Goal: Task Accomplishment & Management: Use online tool/utility

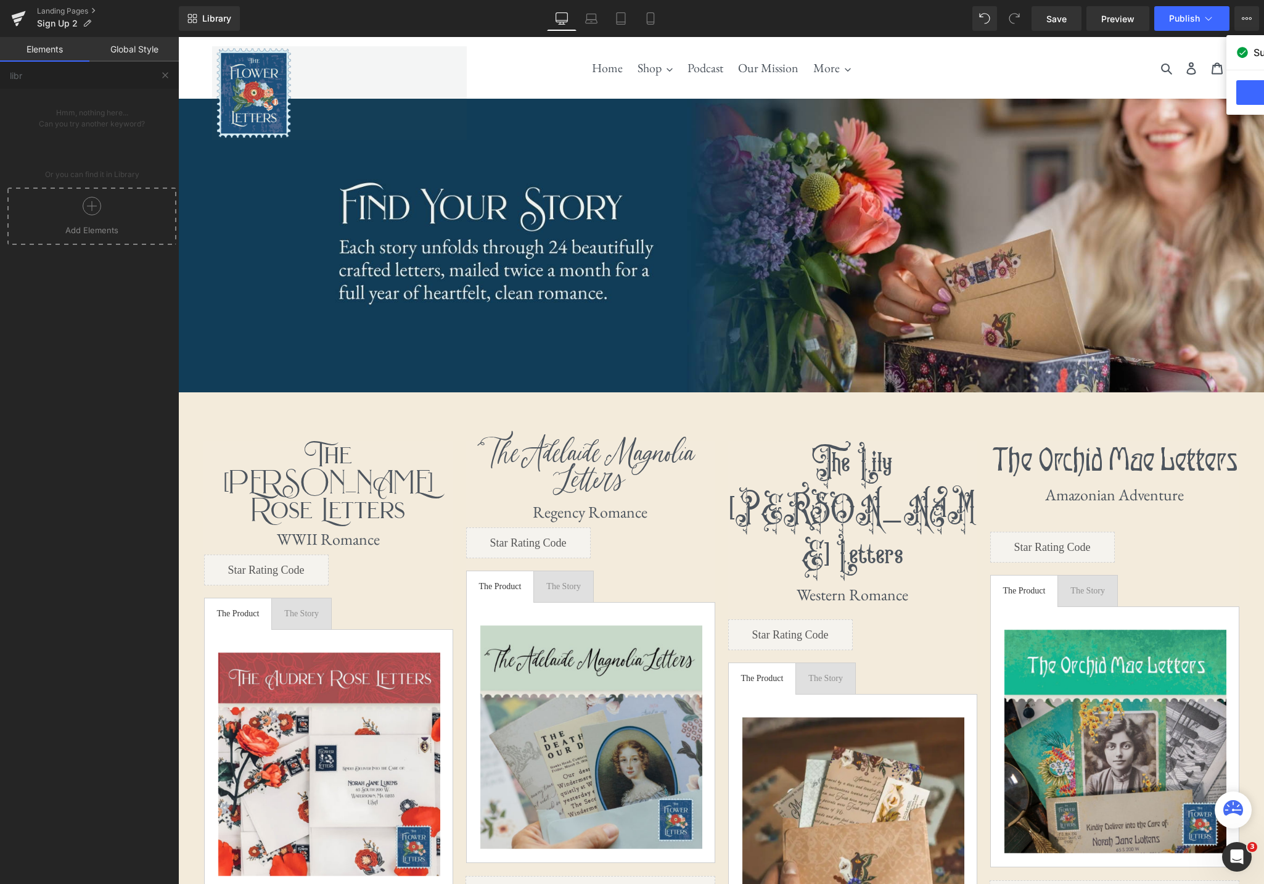
click at [64, 4] on div "Landing Pages Sign Up 2" at bounding box center [89, 18] width 179 height 37
click at [62, 6] on link "Landing Pages" at bounding box center [108, 11] width 142 height 10
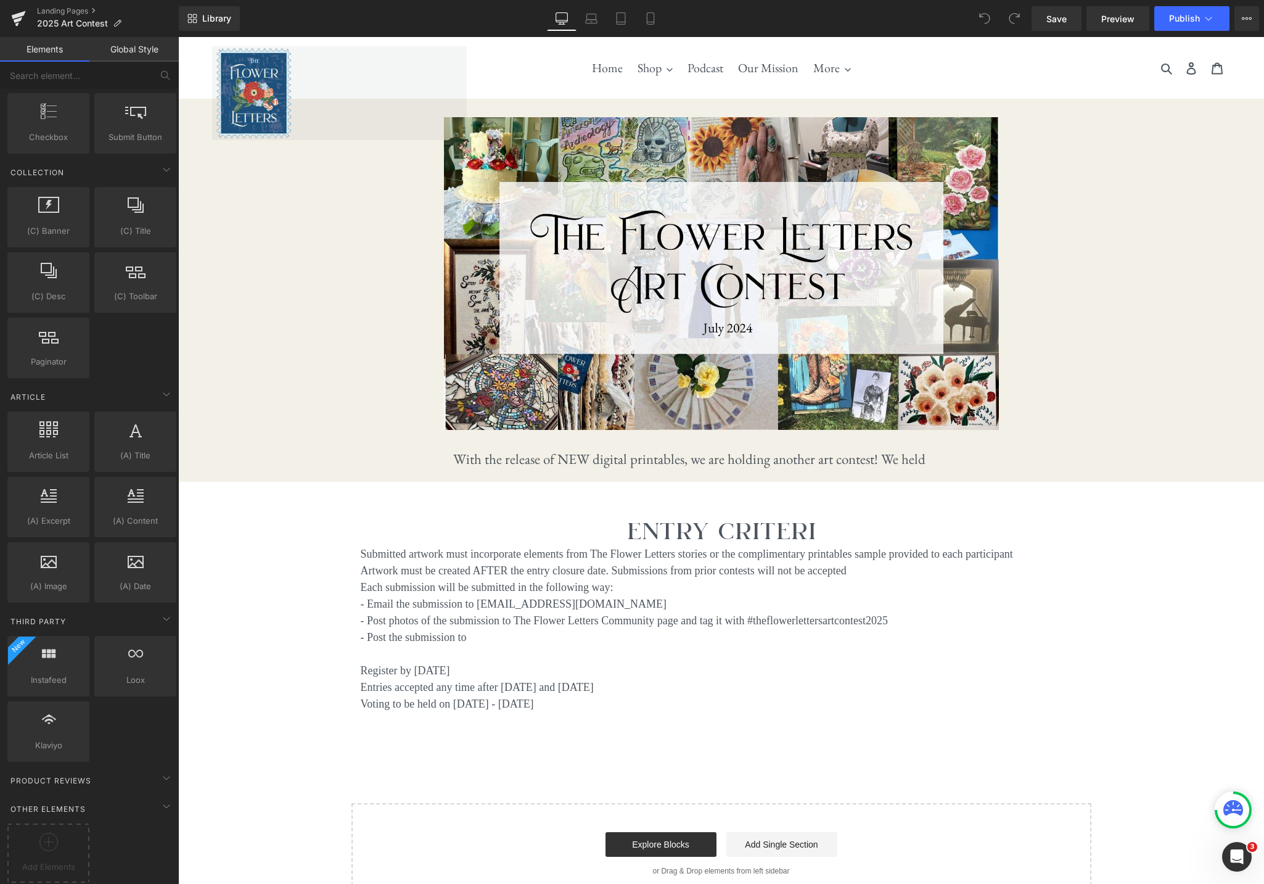
scroll to position [1992, 0]
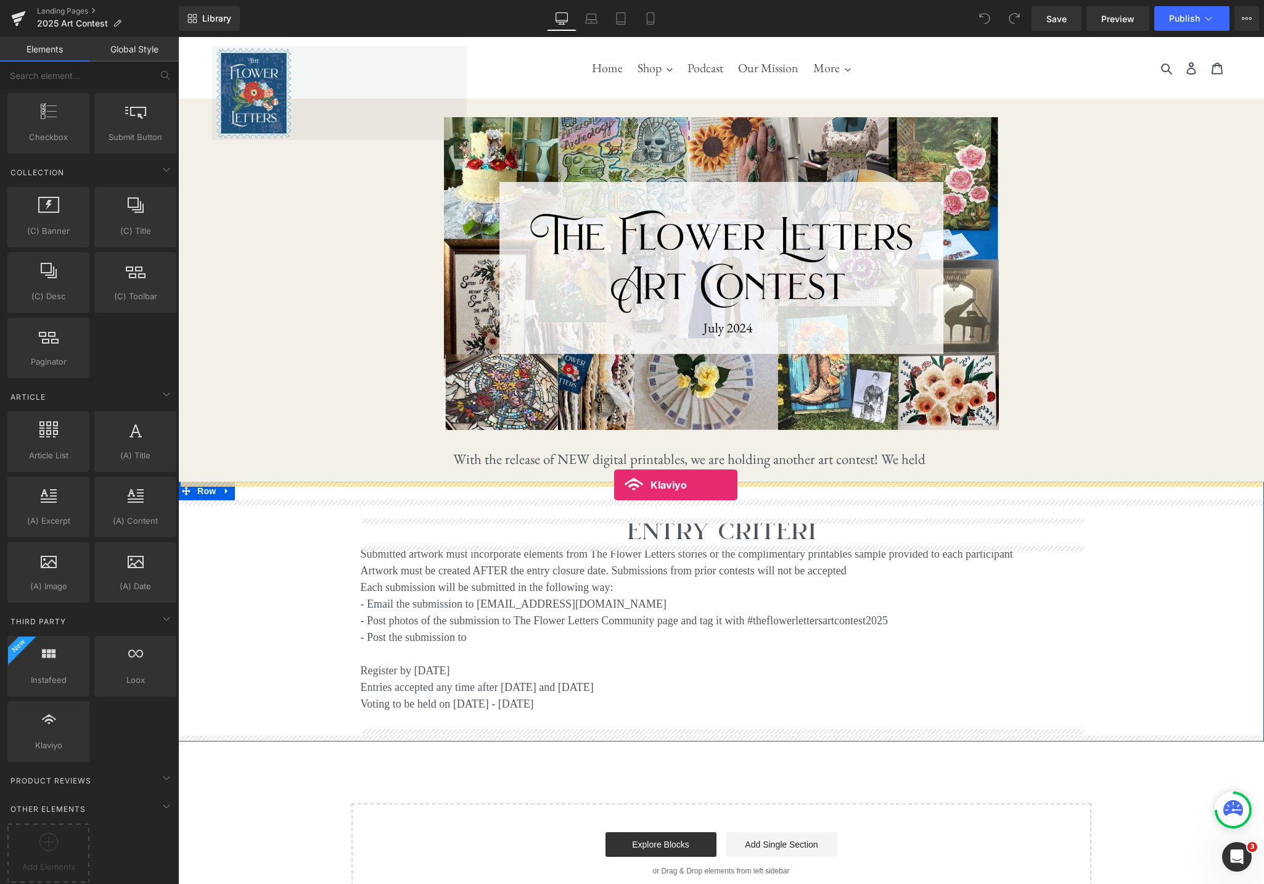
drag, startPoint x: 236, startPoint y: 746, endPoint x: 614, endPoint y: 485, distance: 459.9
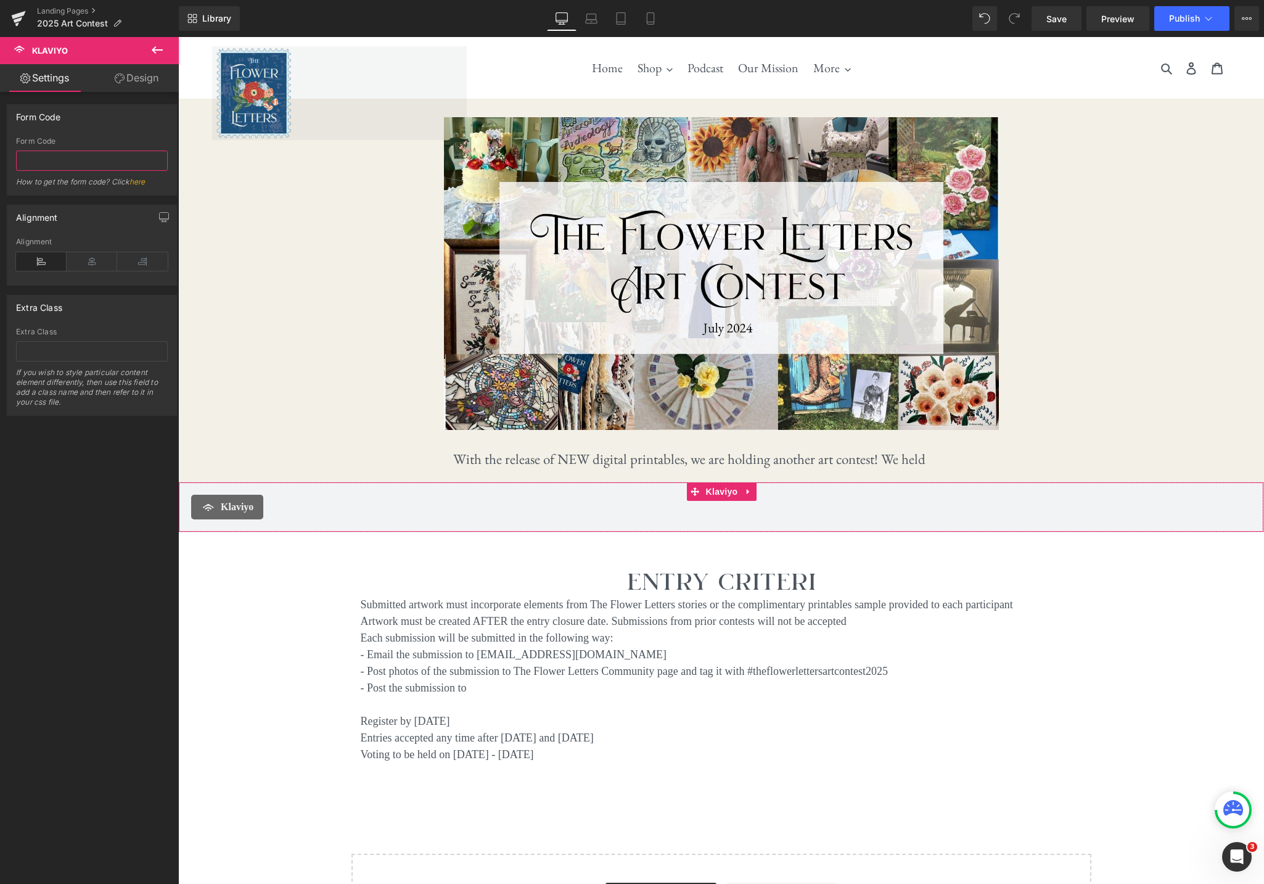
click at [110, 169] on input "text" at bounding box center [92, 160] width 152 height 20
paste input "<div class="klaviyo-form-XbjEuX"></div>"
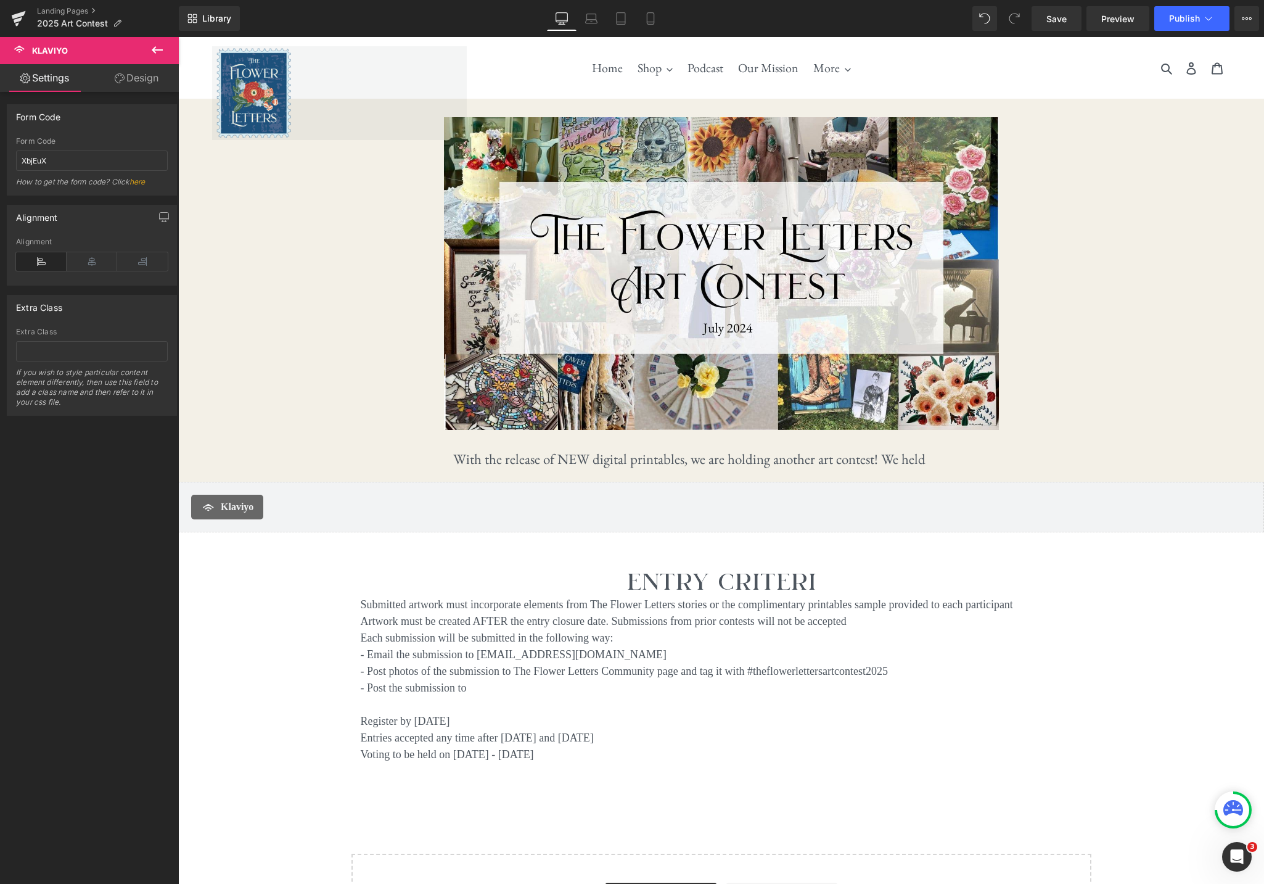
click at [109, 221] on div "Alignment" at bounding box center [91, 216] width 169 height 23
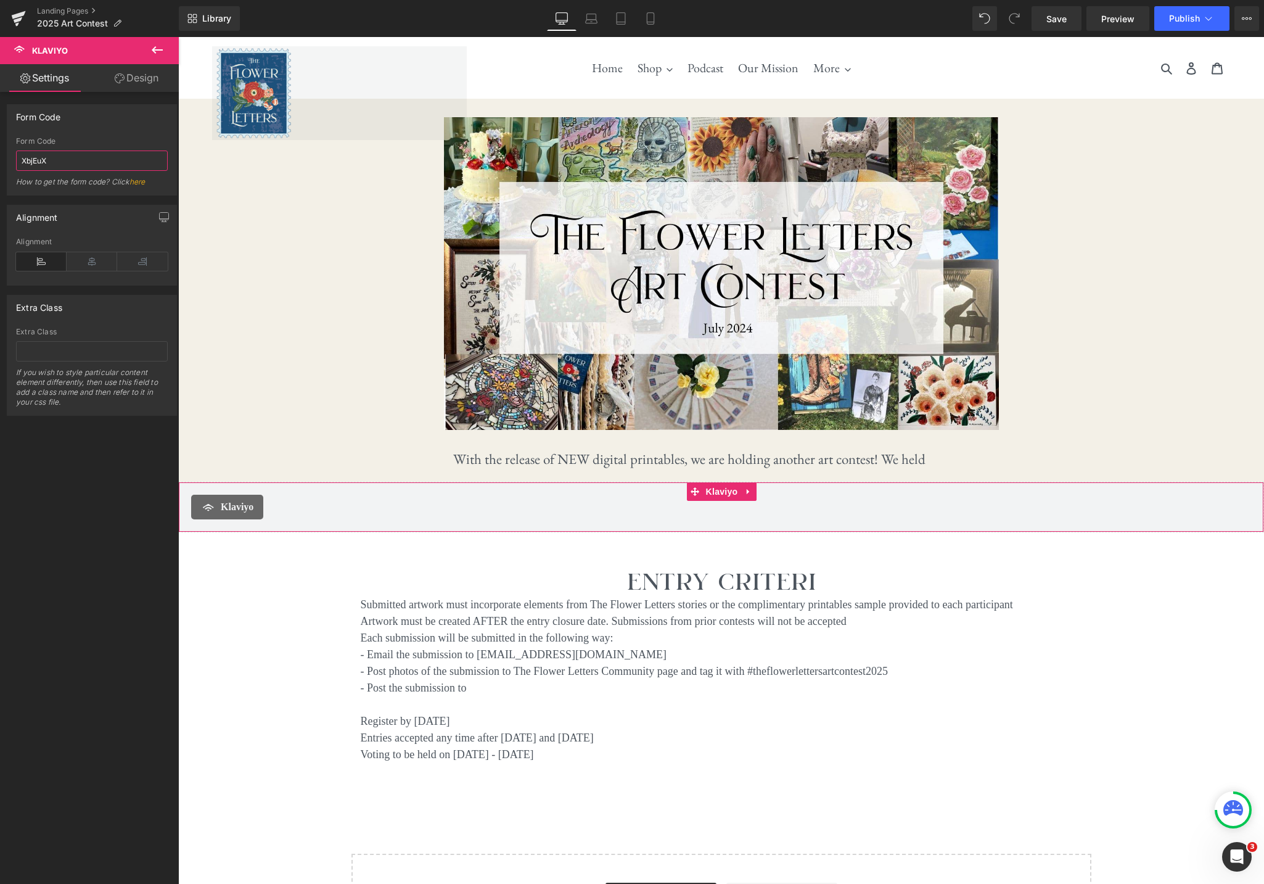
click at [60, 162] on input "XbjEuX" at bounding box center [92, 160] width 152 height 20
paste input "<div class="klaviyo-form-XbjEuX"></div>"
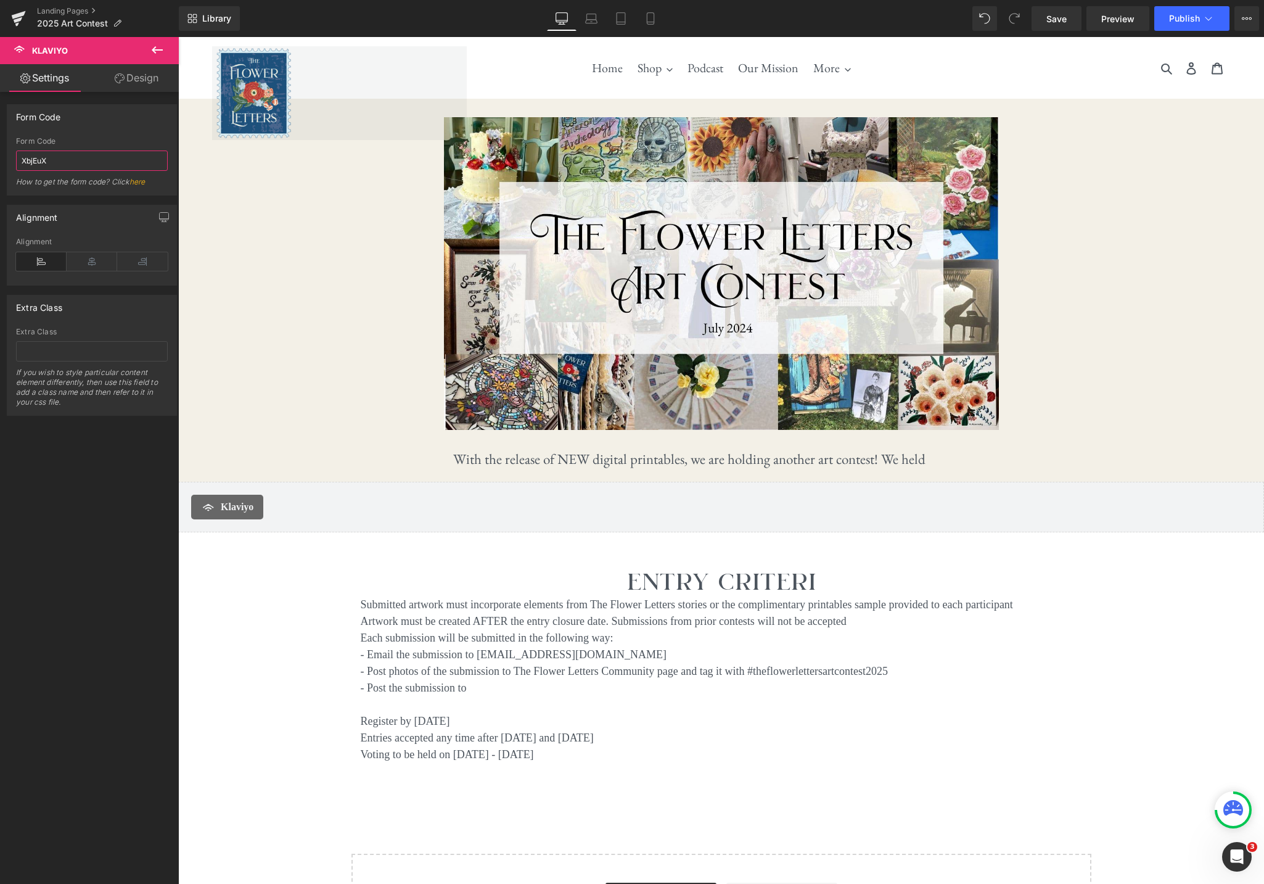
paste input "<div class="klaviyo-form-XbjEuX"></div>"
type input "XbjEuX"
drag, startPoint x: 78, startPoint y: 161, endPoint x: 18, endPoint y: 155, distance: 60.1
click at [18, 155] on input "XbjEuX" at bounding box center [92, 160] width 152 height 20
click at [88, 153] on input "XbjEuX" at bounding box center [92, 160] width 152 height 20
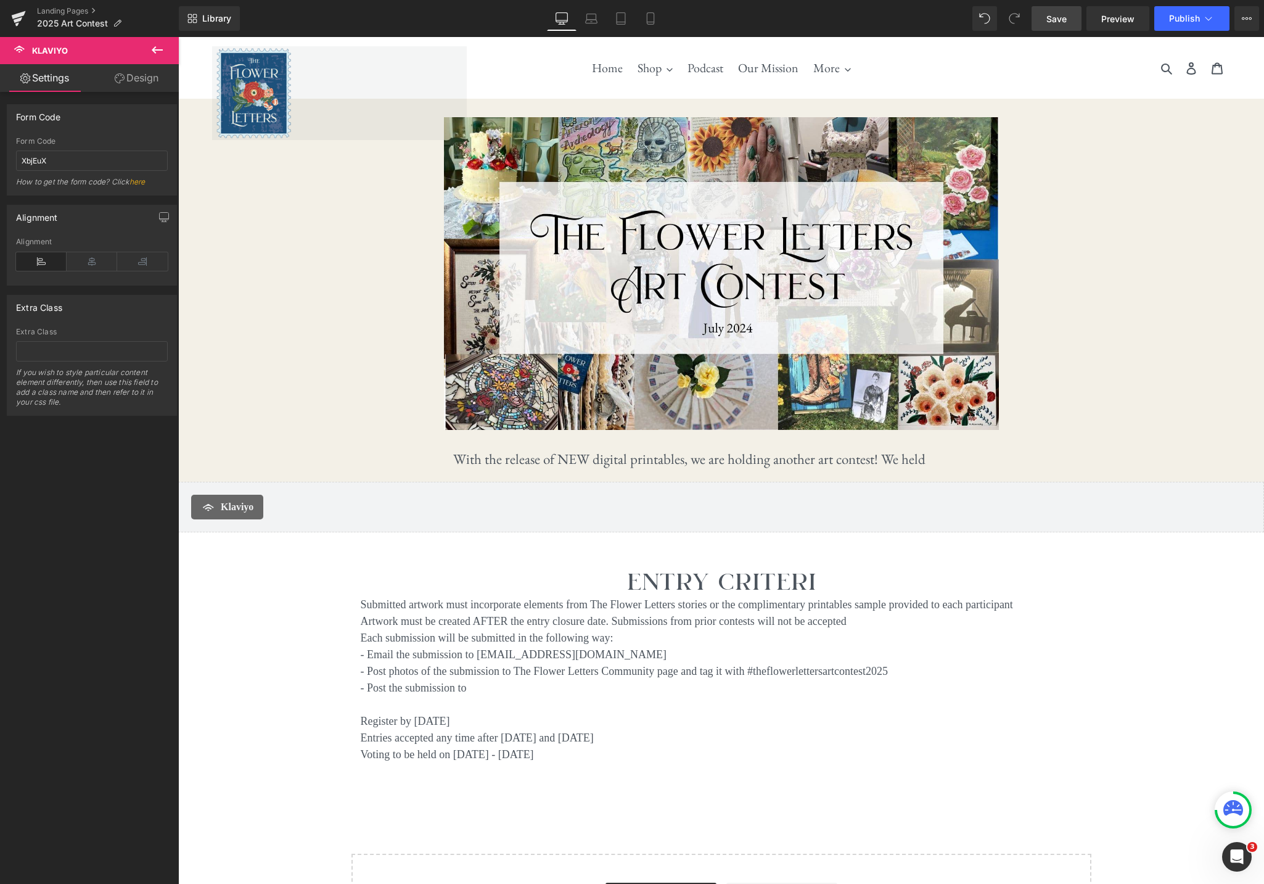
click at [1055, 20] on span "Save" at bounding box center [1057, 18] width 20 height 13
click at [1122, 21] on span "Preview" at bounding box center [1118, 18] width 33 height 13
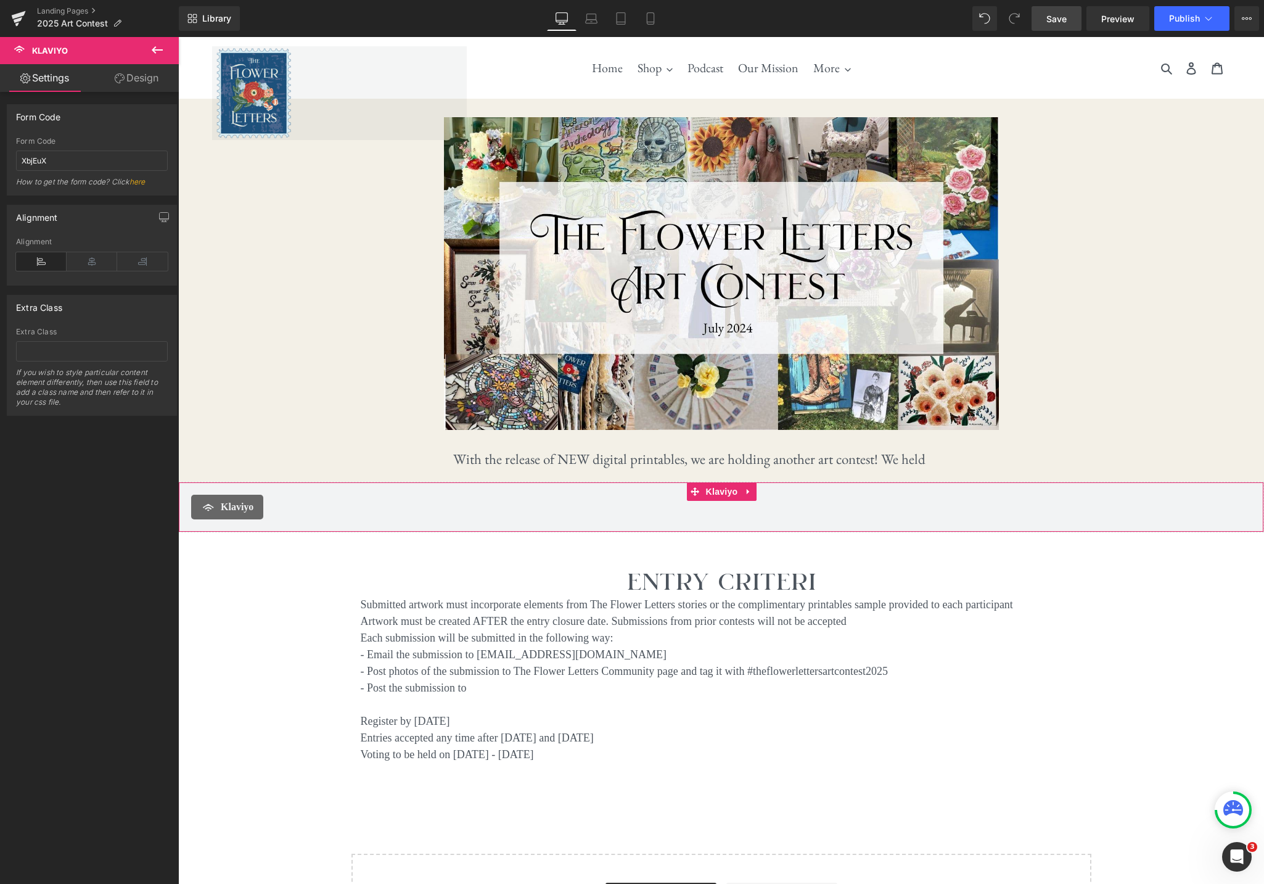
click at [235, 515] on div "Klaviyo" at bounding box center [227, 507] width 72 height 25
click at [716, 496] on span "Klaviyo" at bounding box center [722, 491] width 38 height 19
click at [101, 259] on icon at bounding box center [92, 261] width 51 height 19
click at [746, 493] on icon at bounding box center [748, 491] width 9 height 9
click at [85, 161] on input "XbjEuX" at bounding box center [92, 160] width 152 height 20
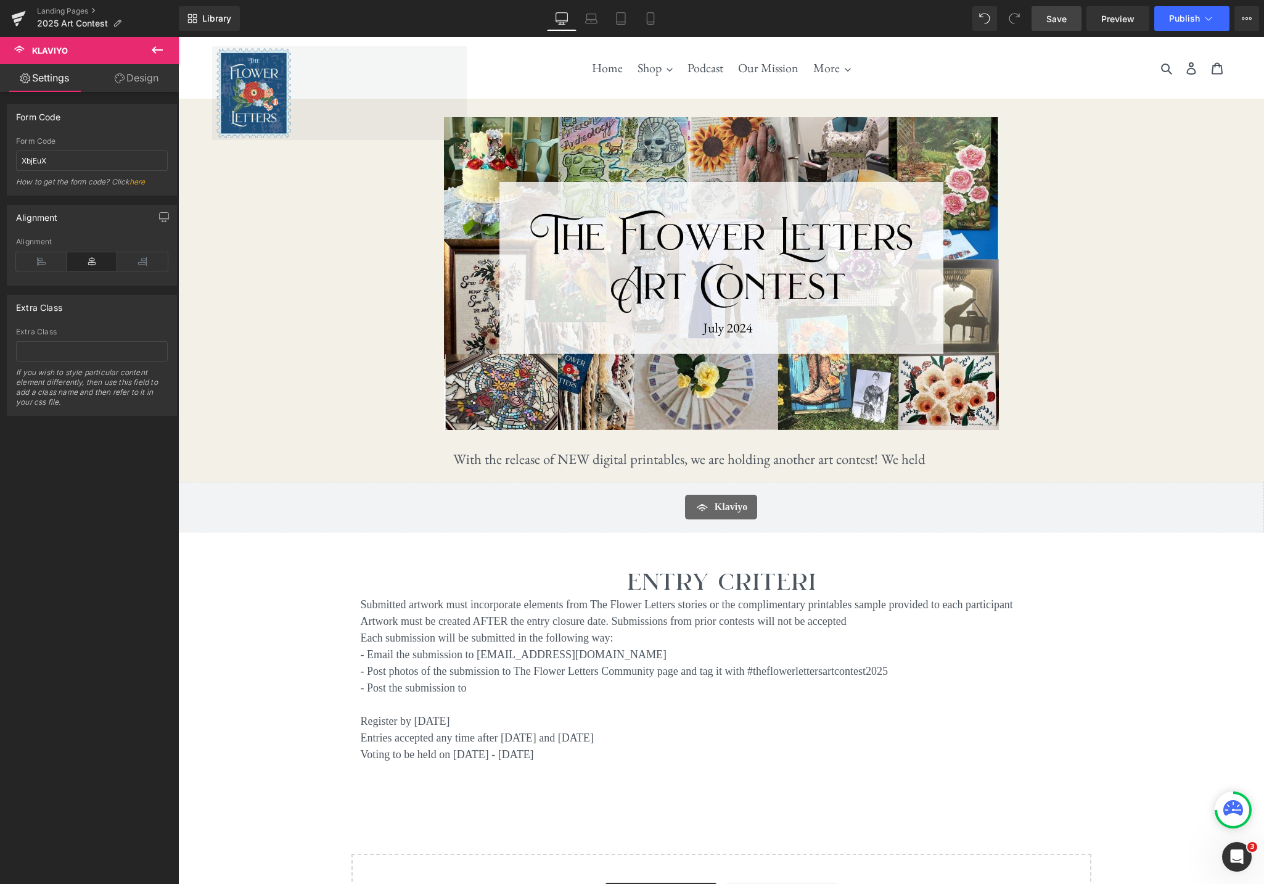
click at [1058, 33] on div "Library Desktop Desktop Laptop Tablet Mobile Save Preview Publish Scheduled Vie…" at bounding box center [722, 18] width 1086 height 37
click at [1061, 19] on span "Save" at bounding box center [1057, 18] width 20 height 13
click at [1125, 27] on link "Preview" at bounding box center [1118, 18] width 63 height 25
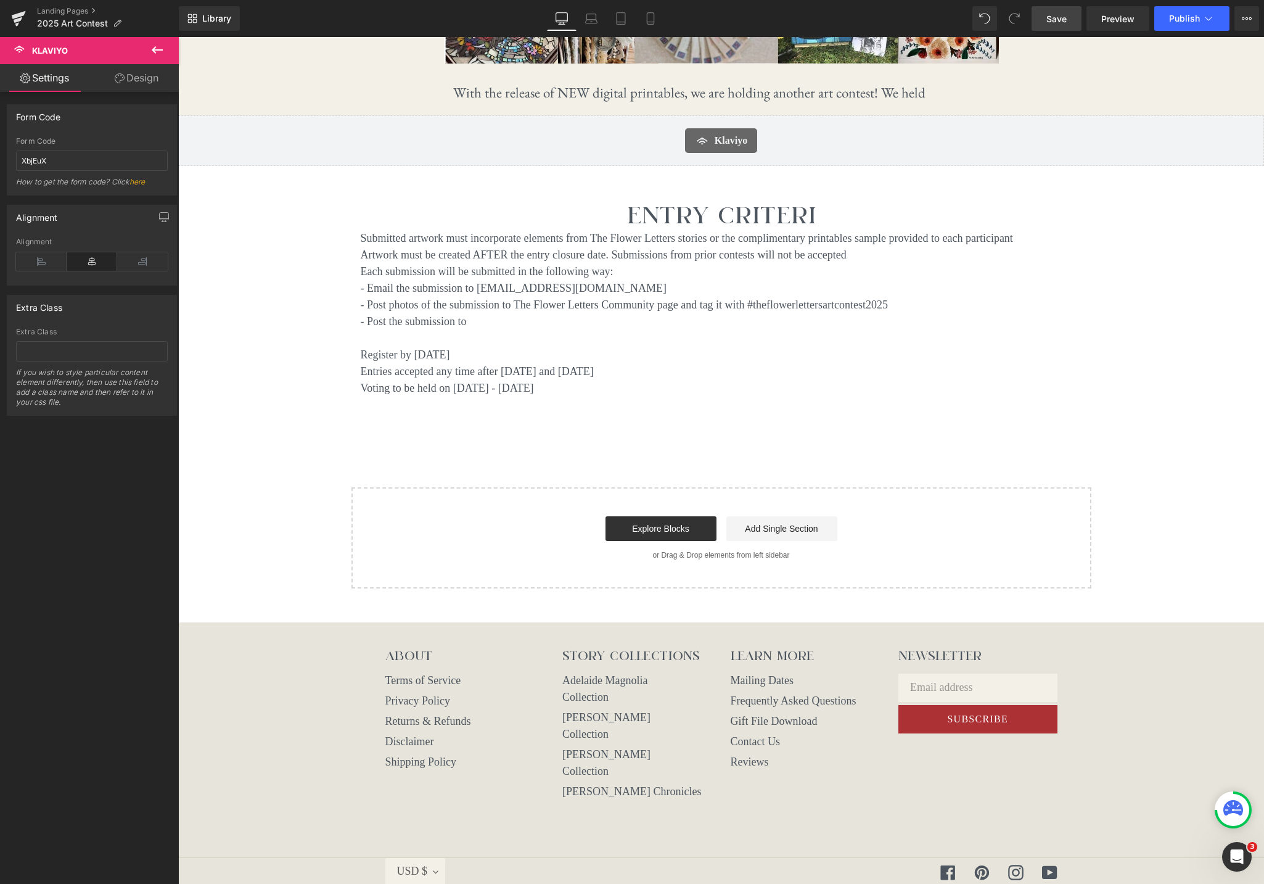
scroll to position [399, 0]
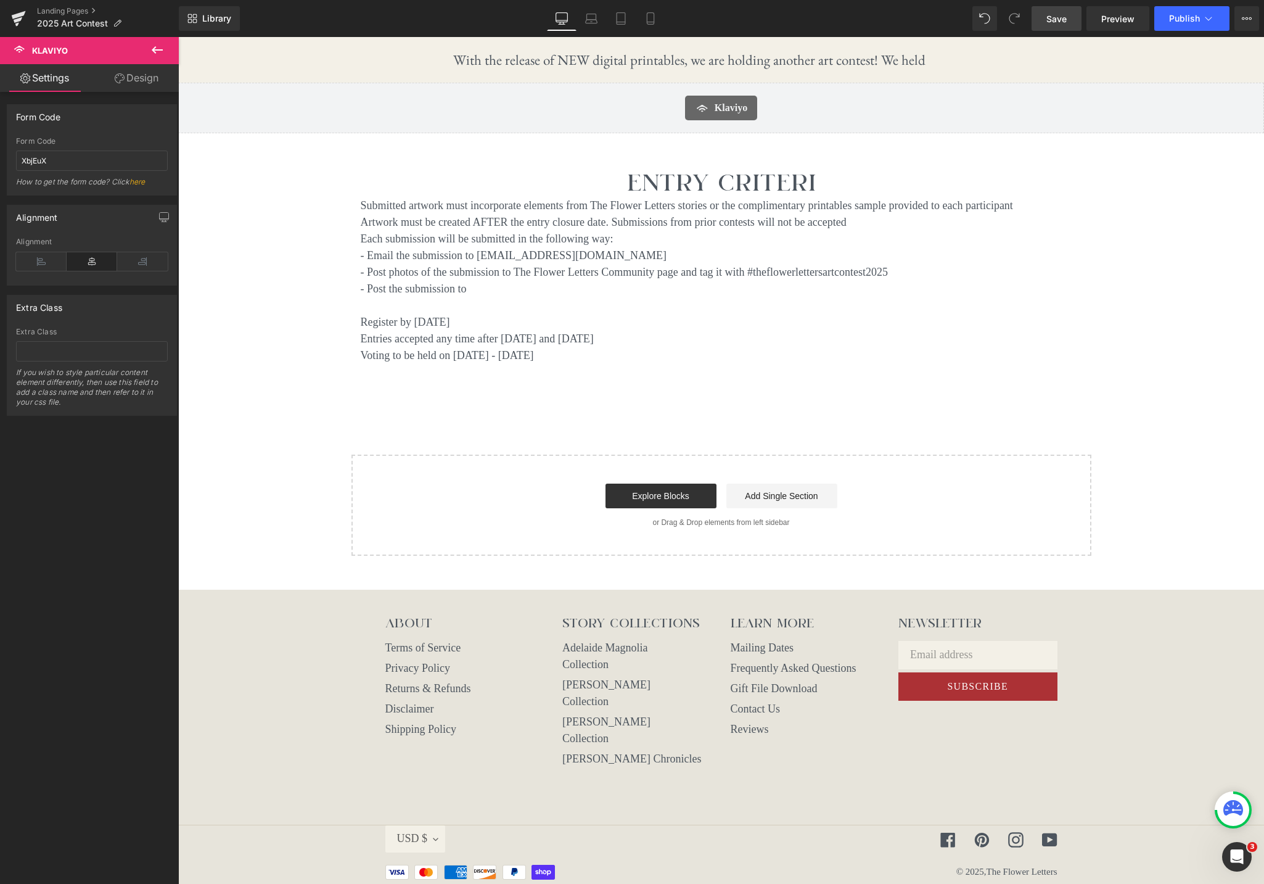
click at [954, 649] on input "Email address" at bounding box center [978, 655] width 159 height 28
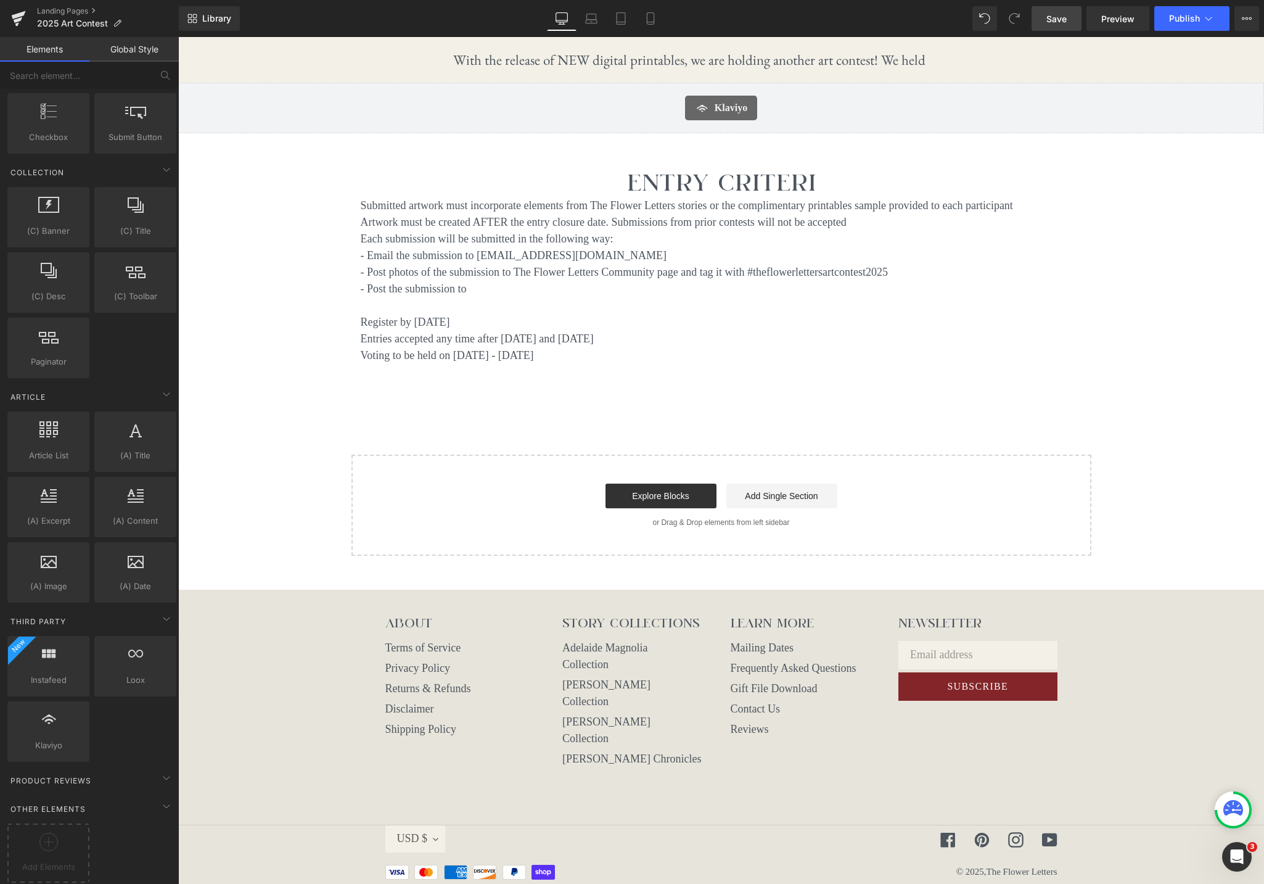
click at [951, 683] on span "Subscribe" at bounding box center [977, 686] width 61 height 10
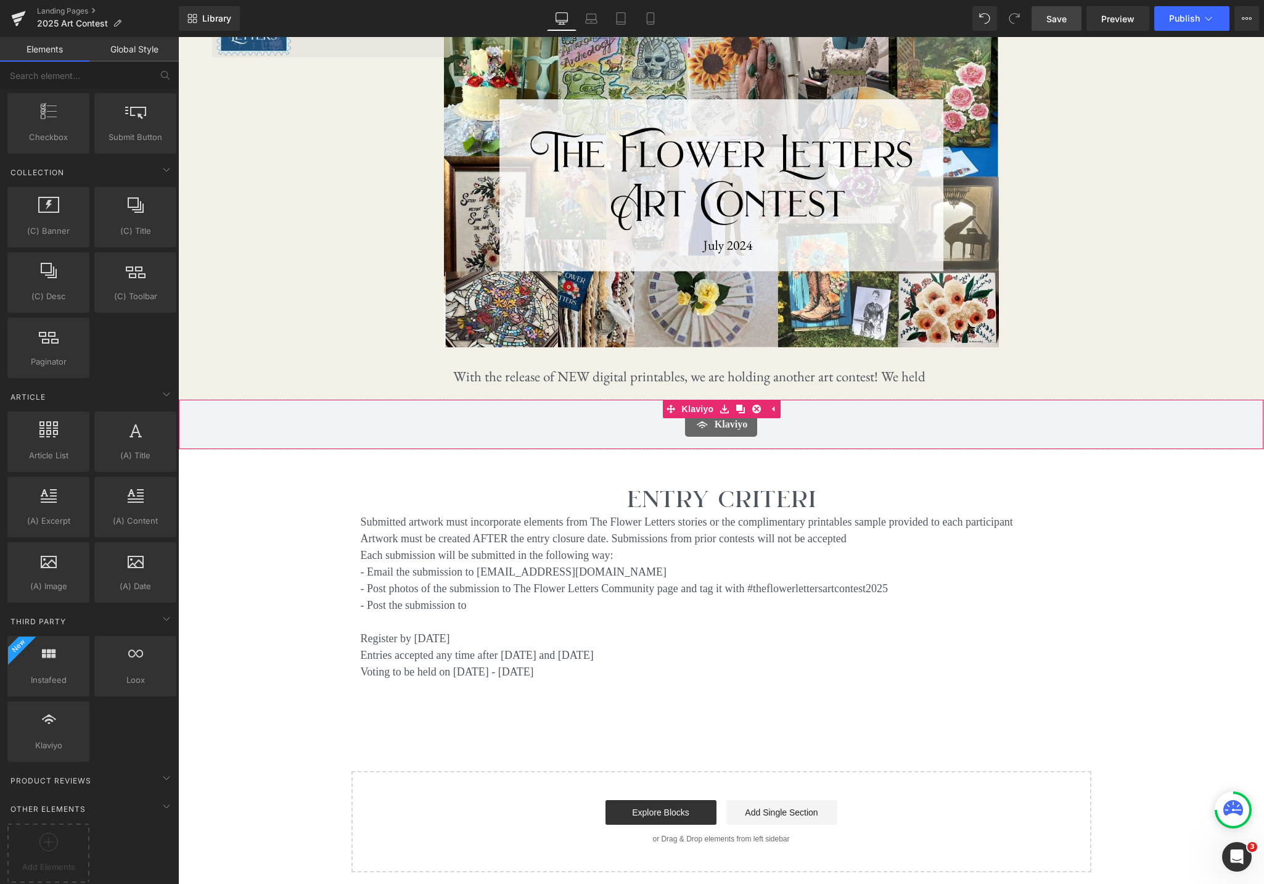
scroll to position [0, 0]
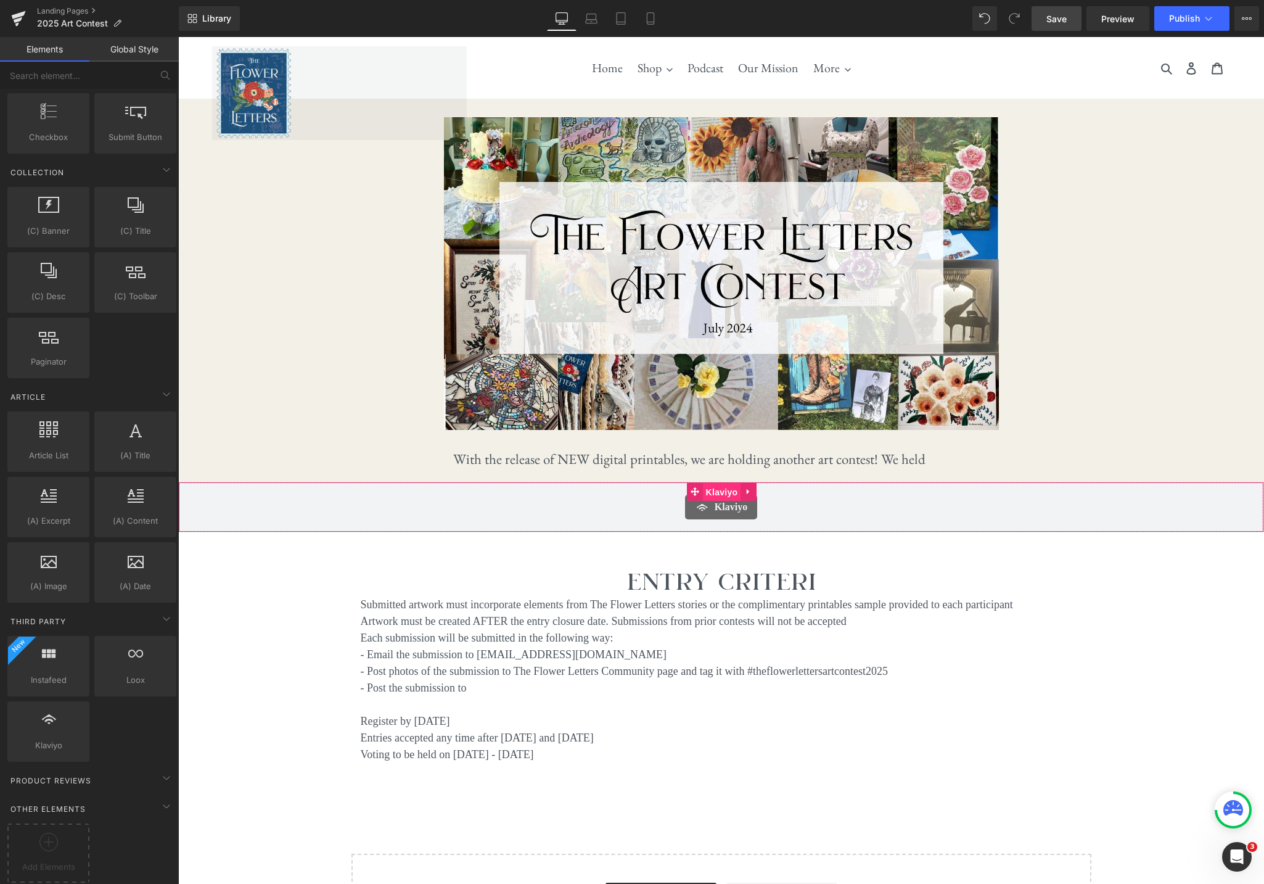
click at [701, 493] on link "Klaviyo" at bounding box center [714, 491] width 54 height 19
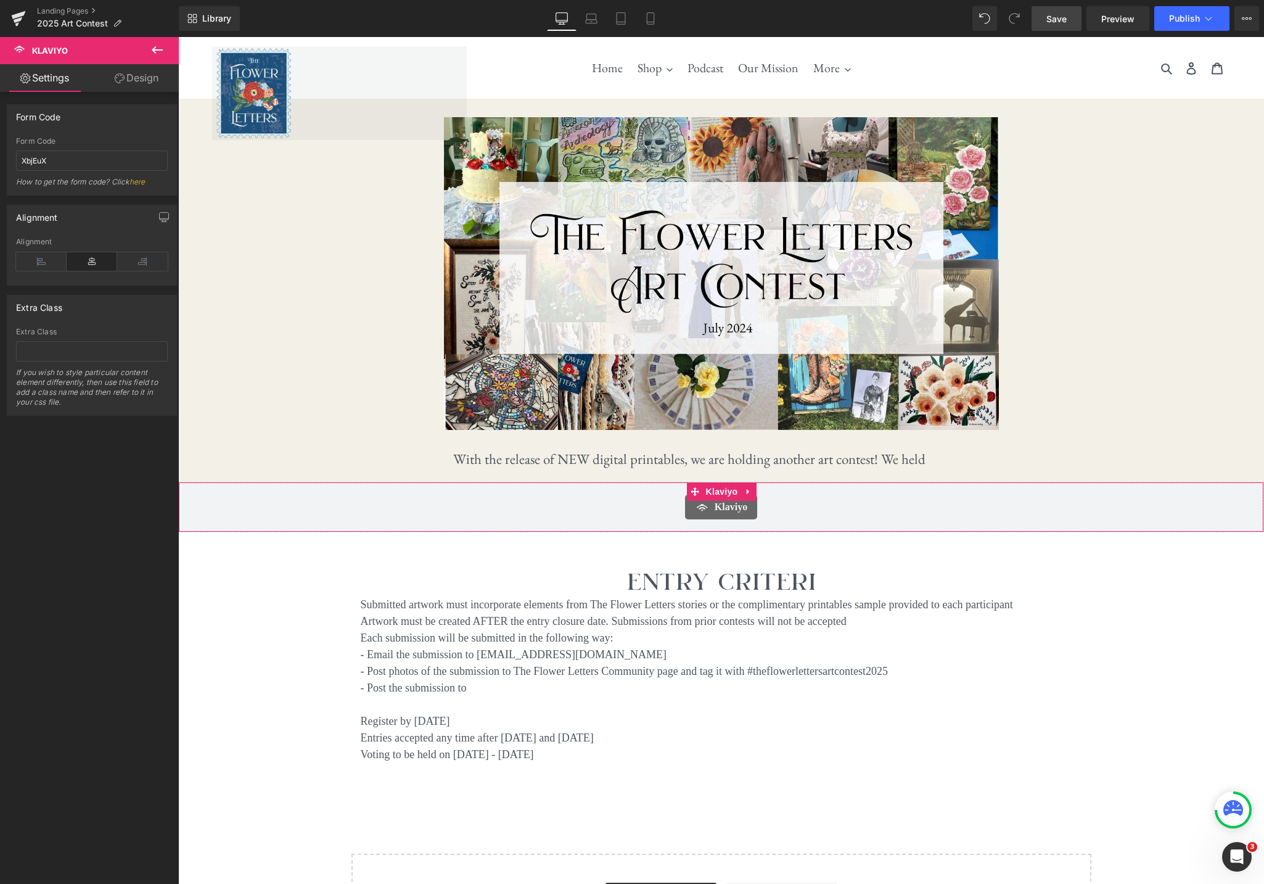
click at [141, 76] on link "Design" at bounding box center [136, 78] width 89 height 28
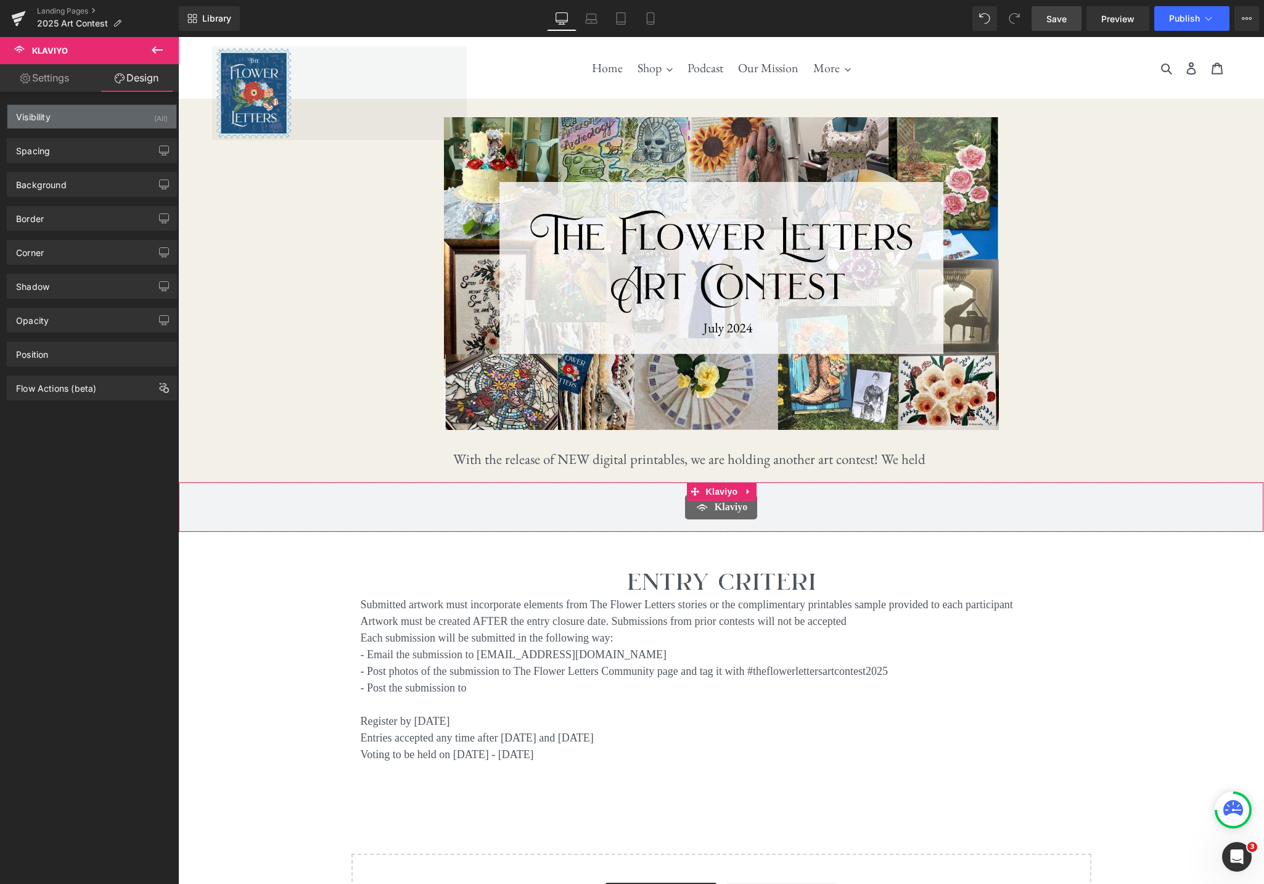
click at [154, 115] on div "(All)" at bounding box center [161, 115] width 14 height 20
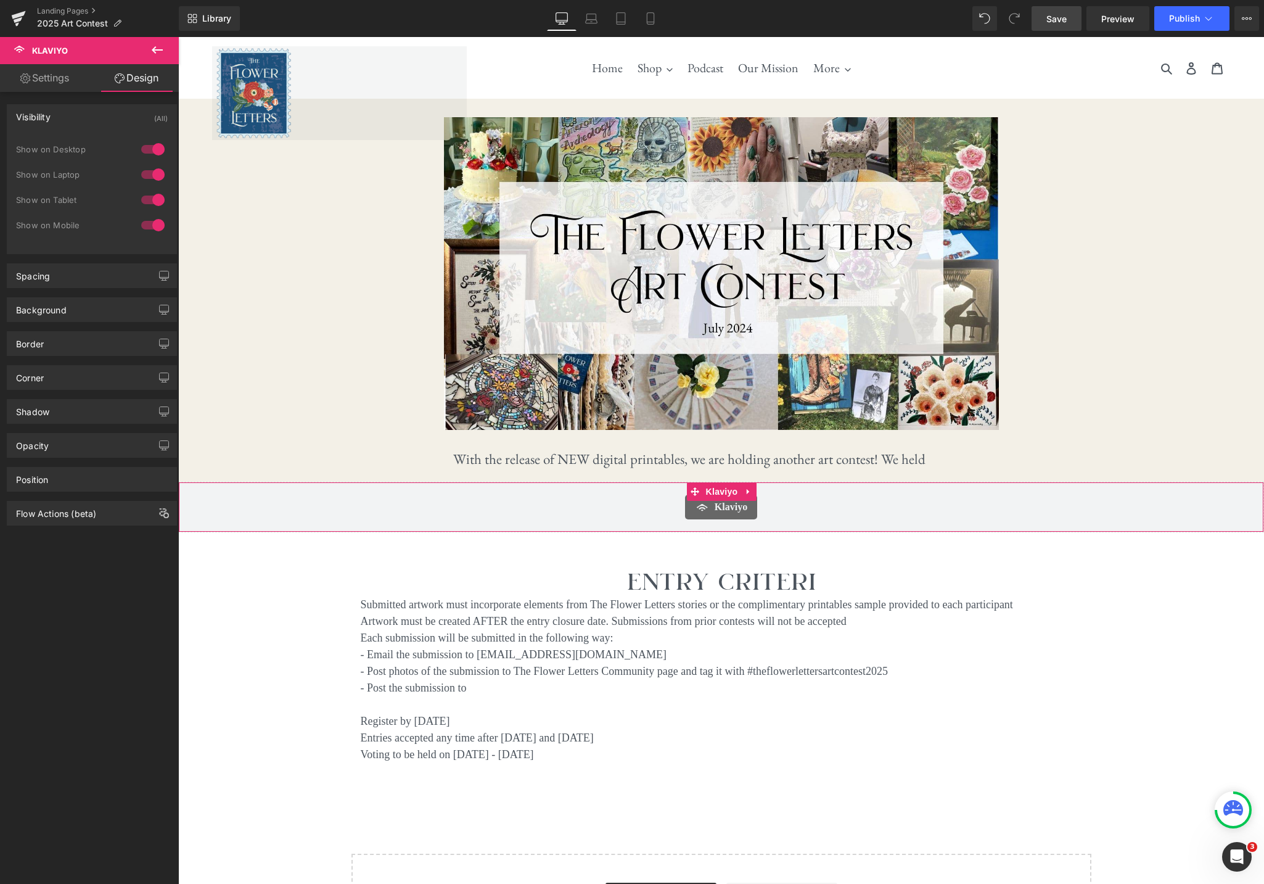
click at [54, 76] on link "Settings" at bounding box center [44, 78] width 89 height 28
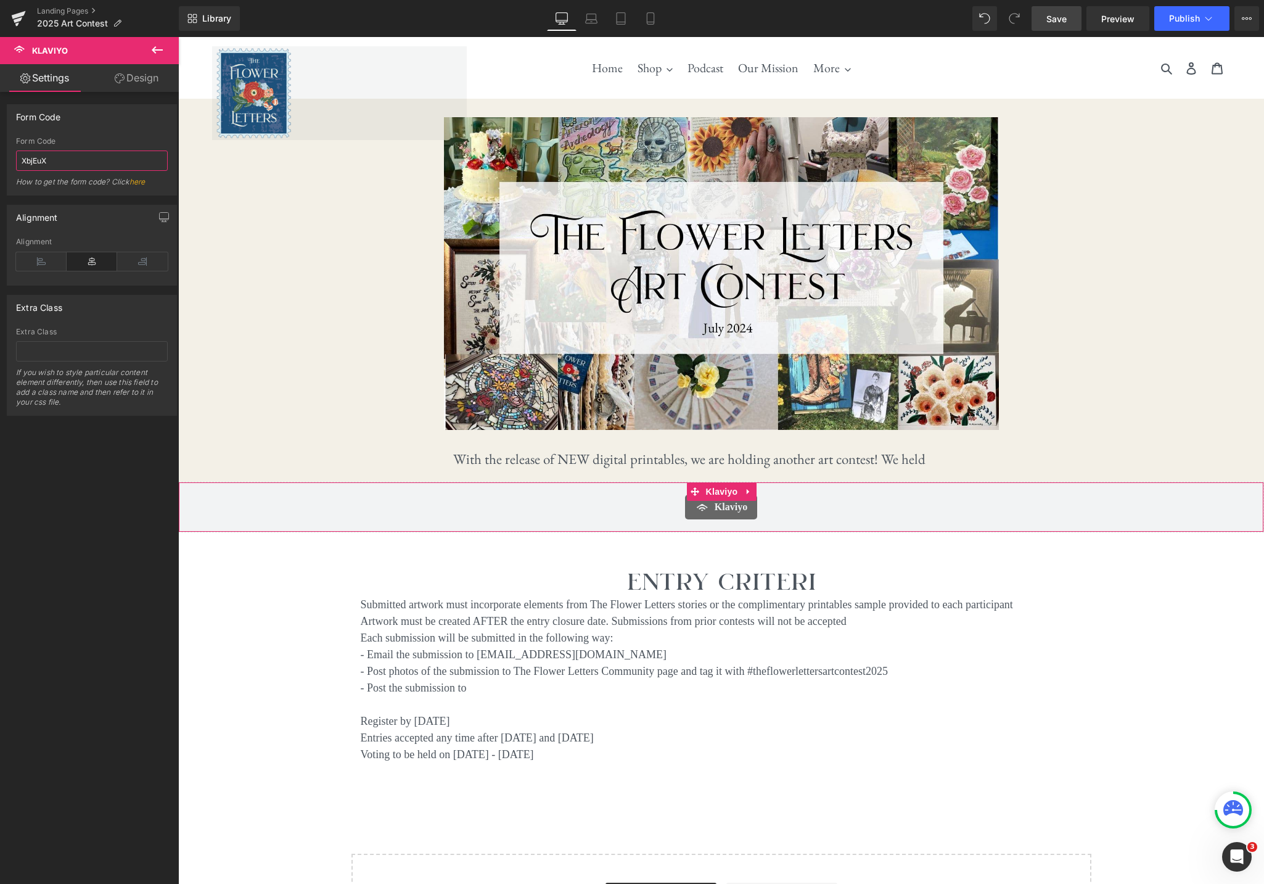
click at [85, 162] on input "XbjEuX" at bounding box center [92, 160] width 152 height 20
click at [142, 182] on link "here" at bounding box center [138, 181] width 16 height 9
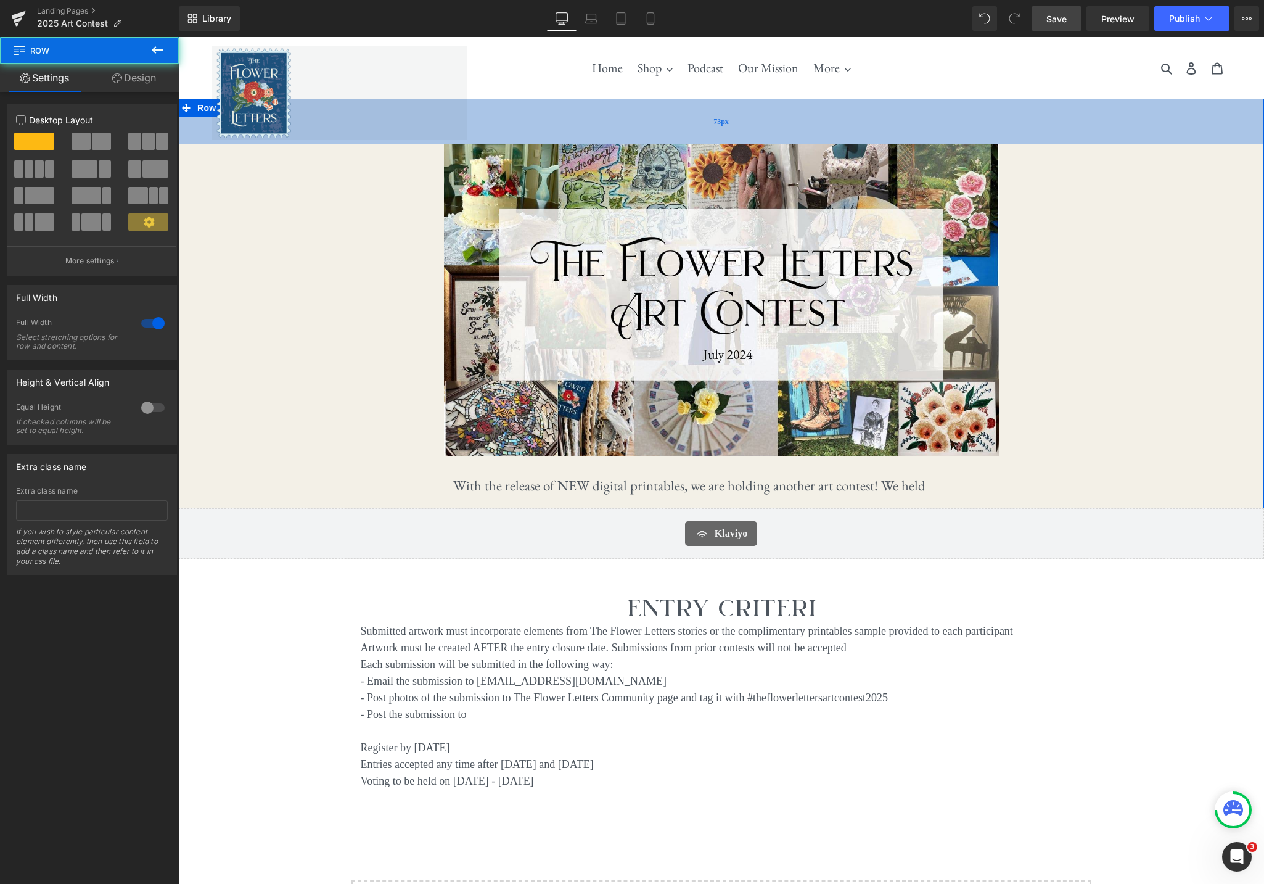
drag, startPoint x: 571, startPoint y: 112, endPoint x: 580, endPoint y: 138, distance: 27.9
click at [580, 138] on div "73px" at bounding box center [721, 121] width 1086 height 45
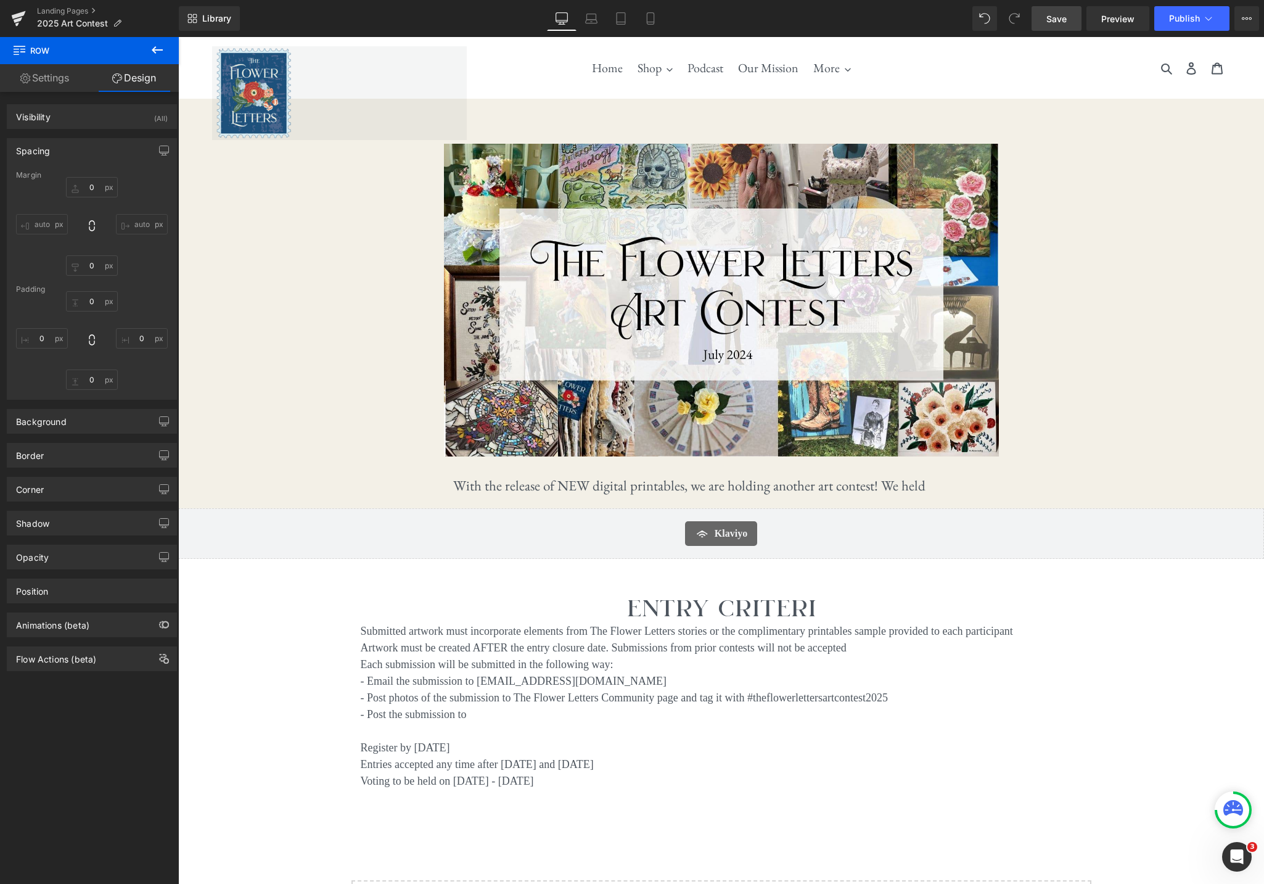
type input "0"
type input "73"
type input "0"
type input "10"
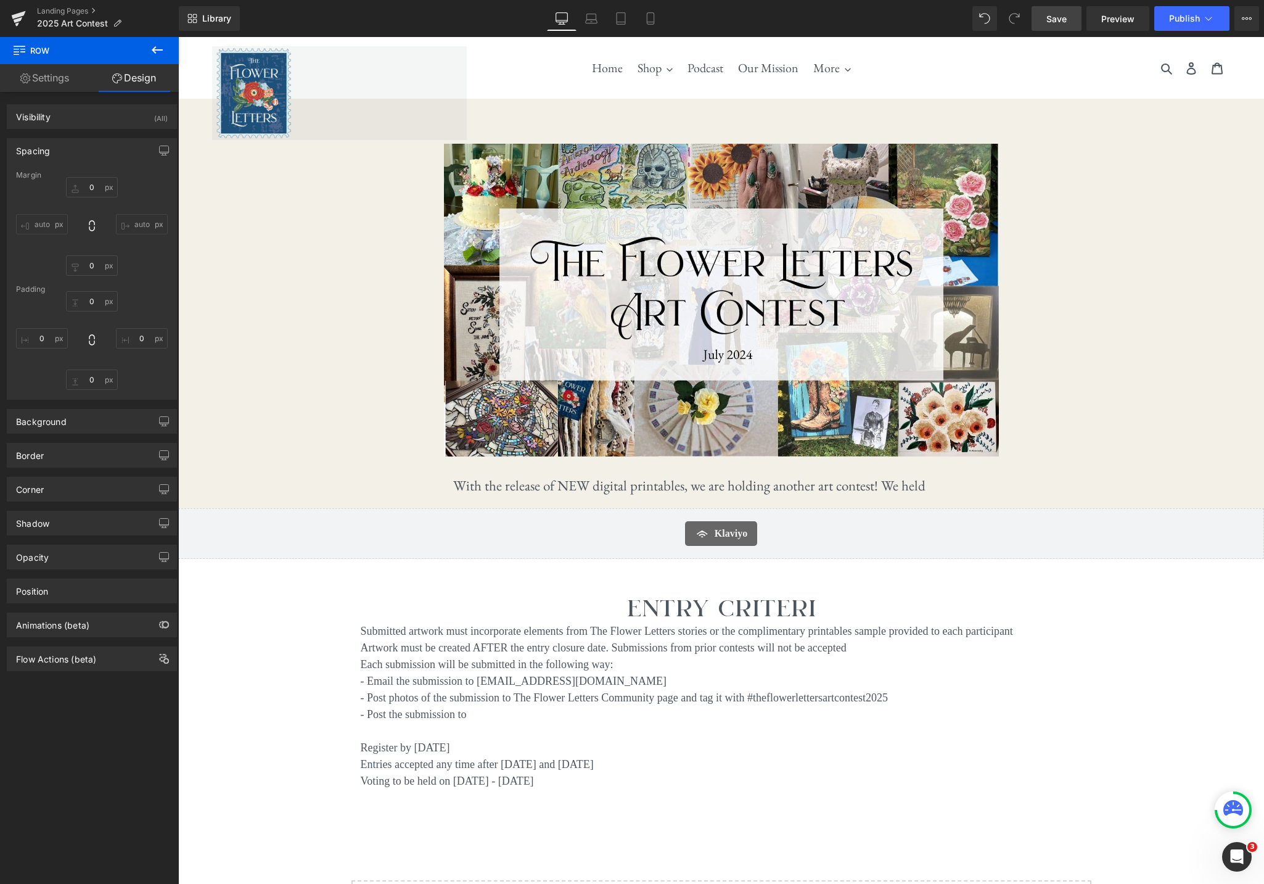
type input "0"
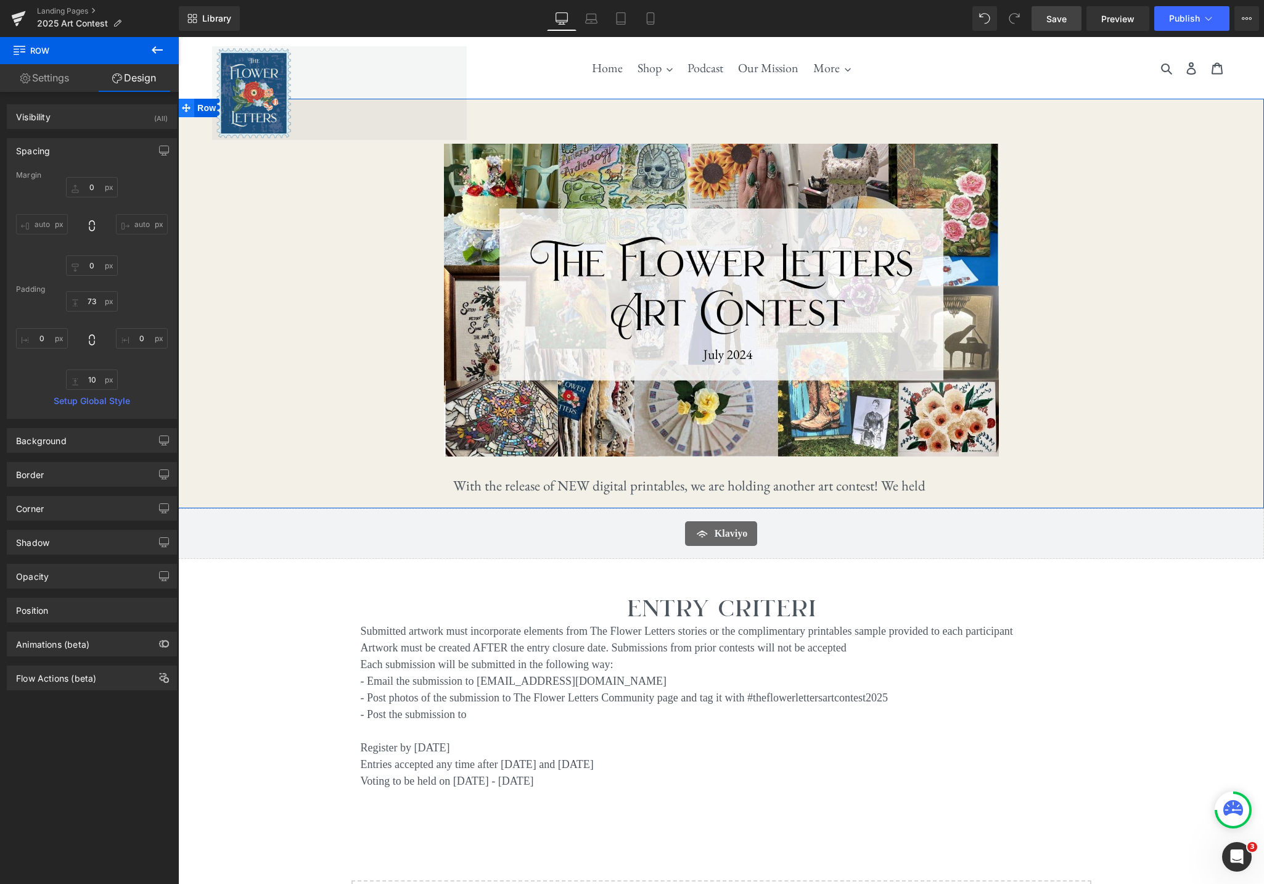
click at [192, 107] on span at bounding box center [186, 108] width 16 height 19
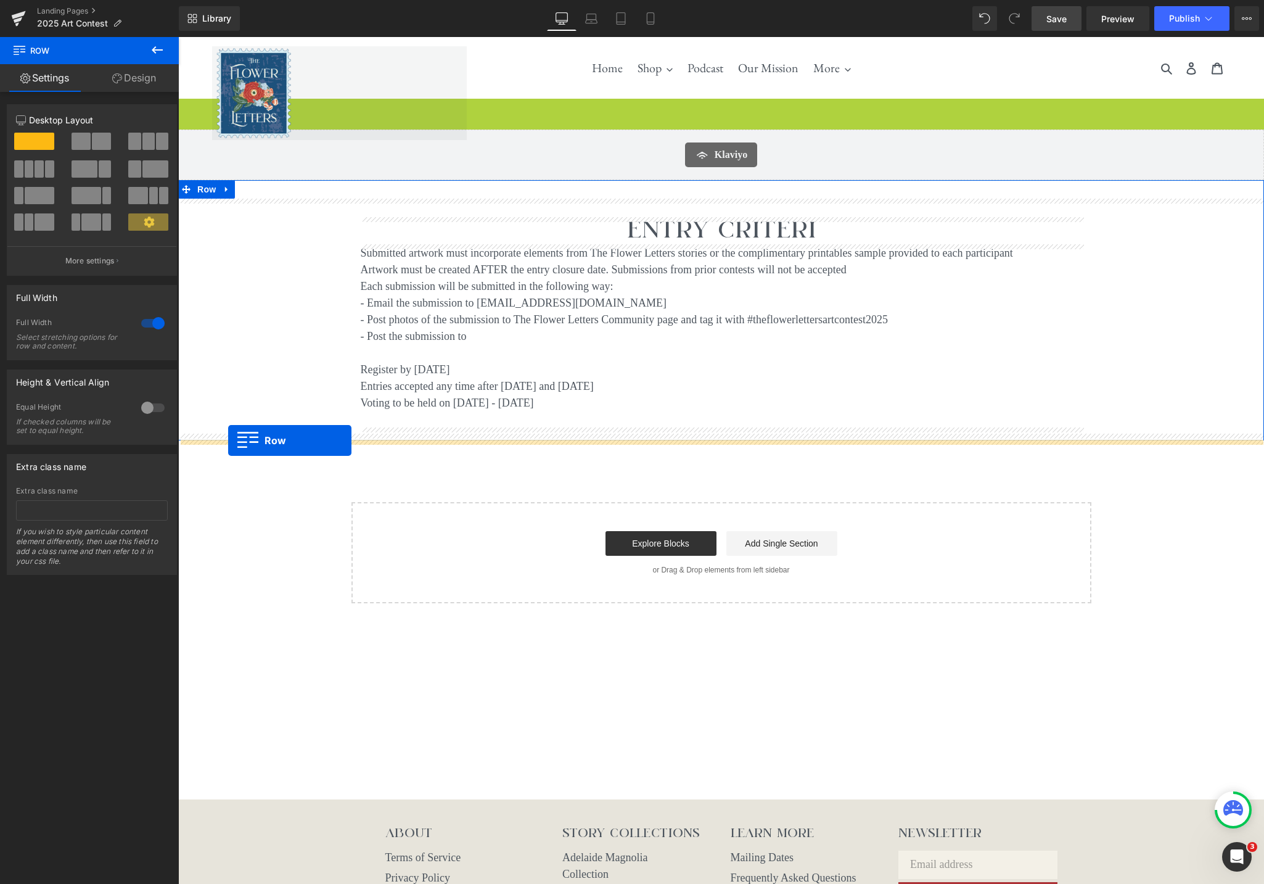
drag, startPoint x: 187, startPoint y: 107, endPoint x: 228, endPoint y: 440, distance: 335.6
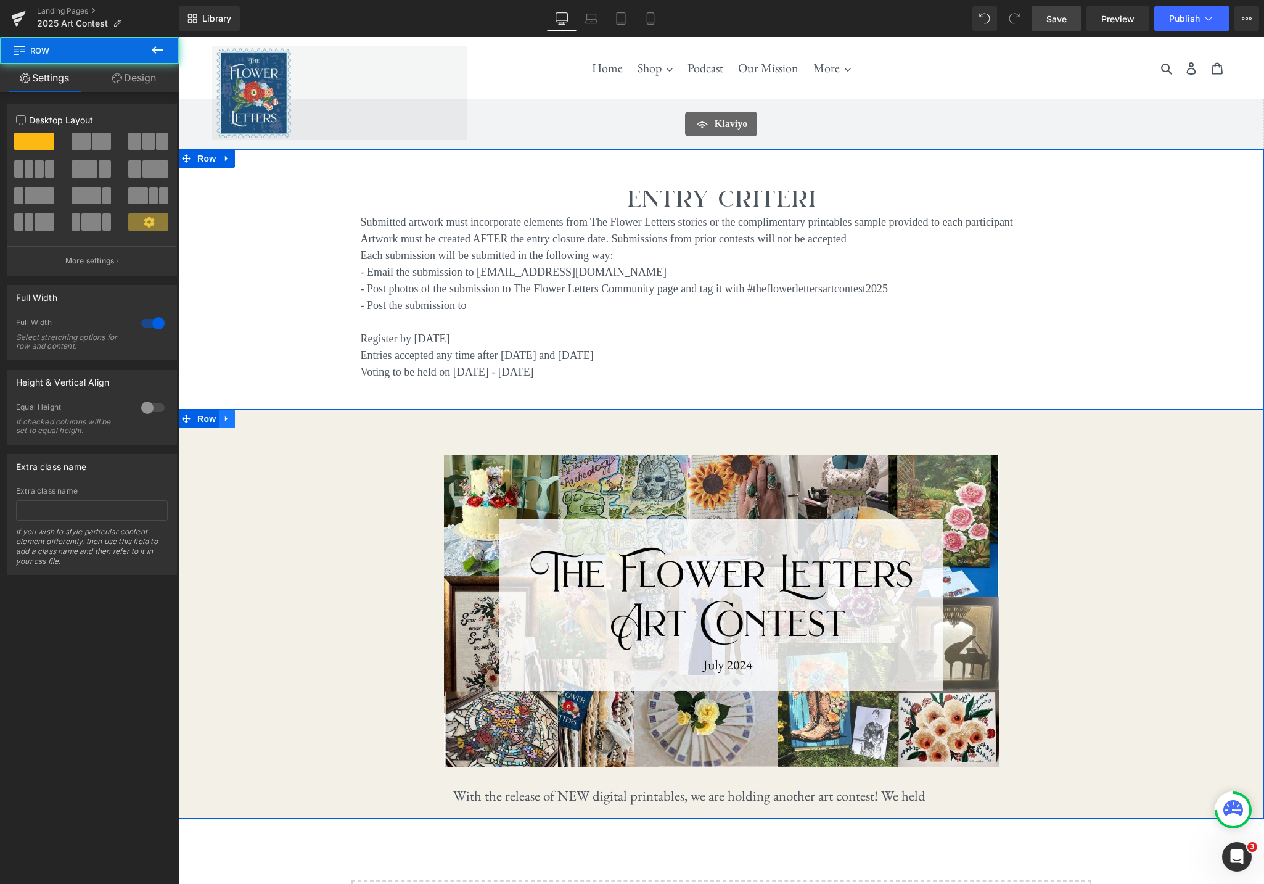
click at [228, 417] on icon at bounding box center [227, 418] width 9 height 9
click at [262, 420] on icon at bounding box center [259, 418] width 9 height 9
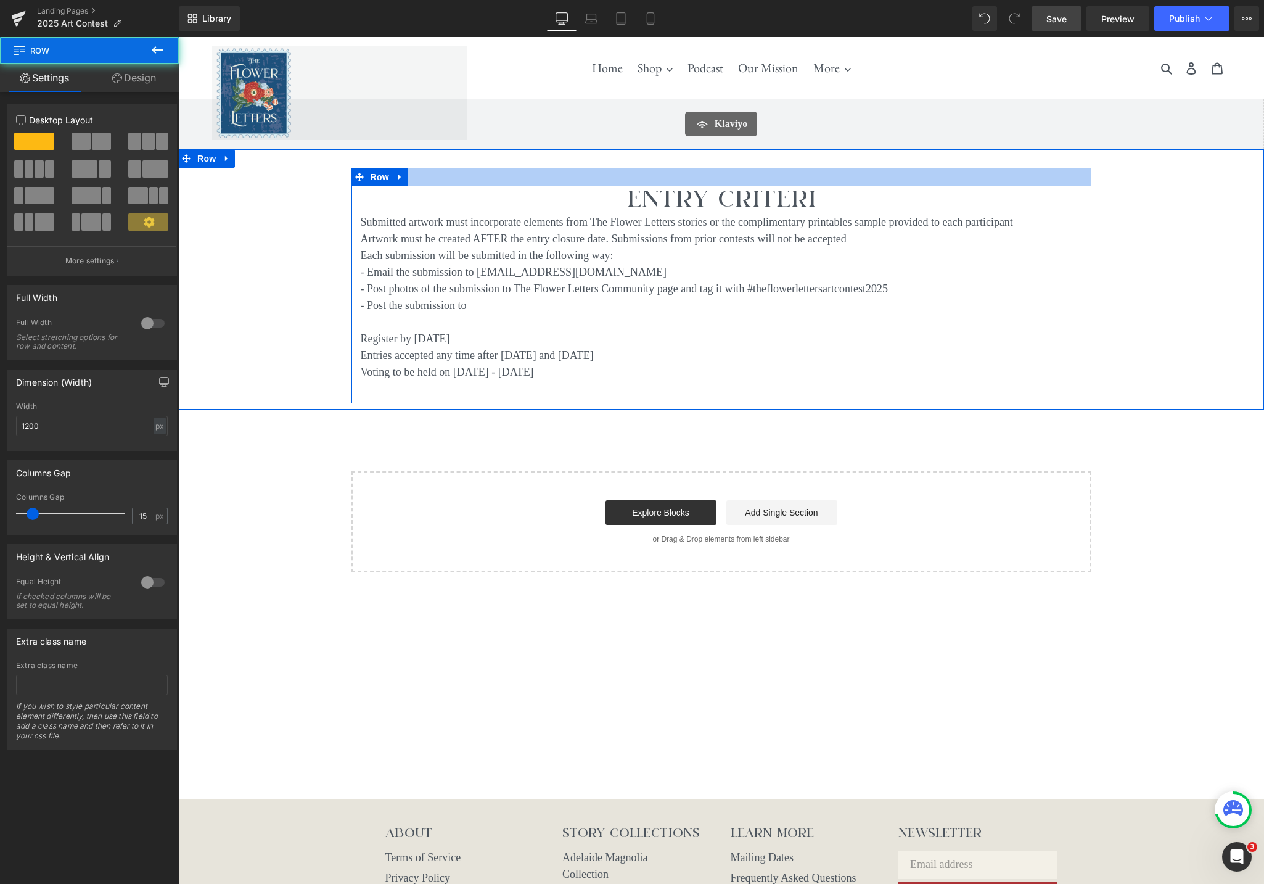
click at [814, 184] on div at bounding box center [722, 177] width 740 height 19
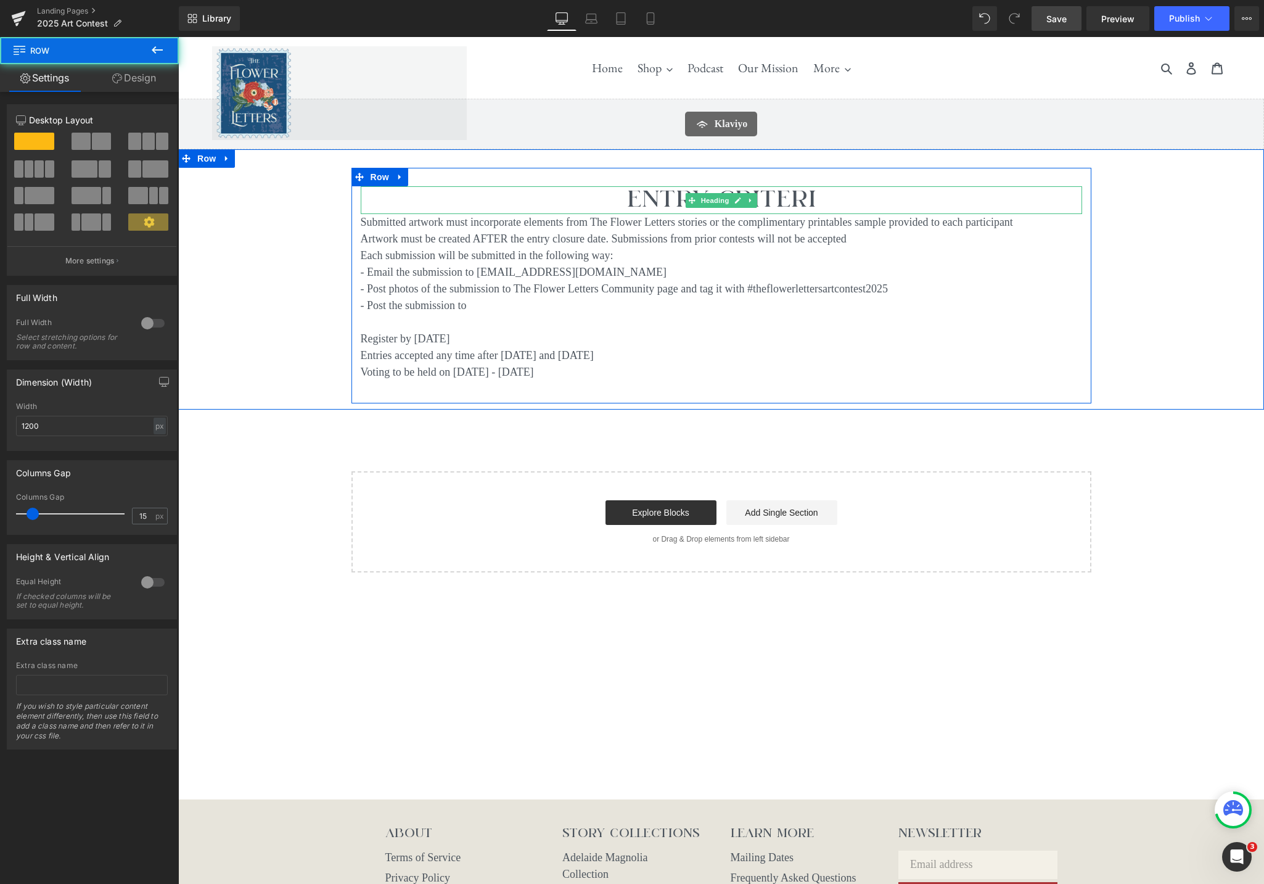
click at [803, 192] on h1 "Entry Criteri" at bounding box center [722, 199] width 722 height 27
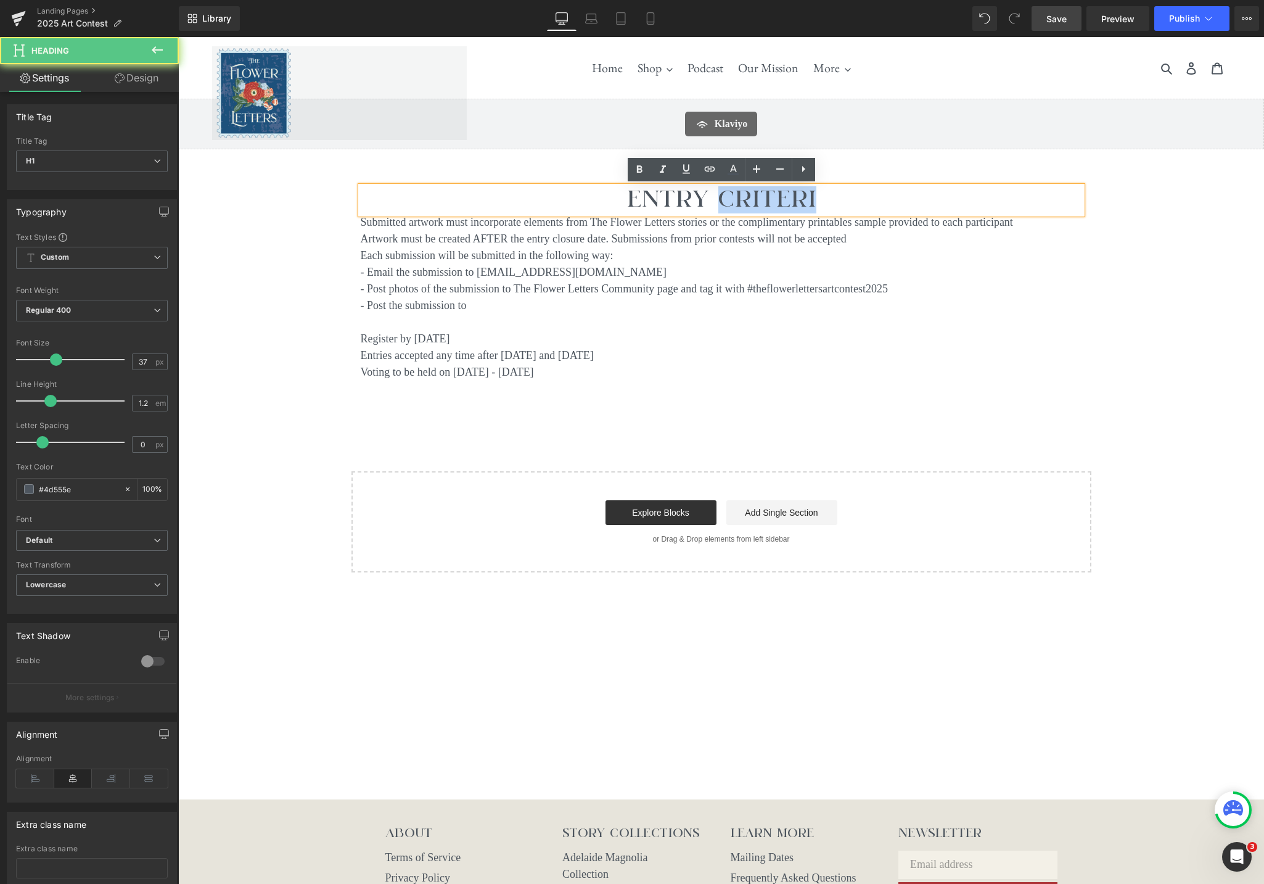
click at [803, 192] on h1 "Entry Criteri" at bounding box center [722, 199] width 722 height 27
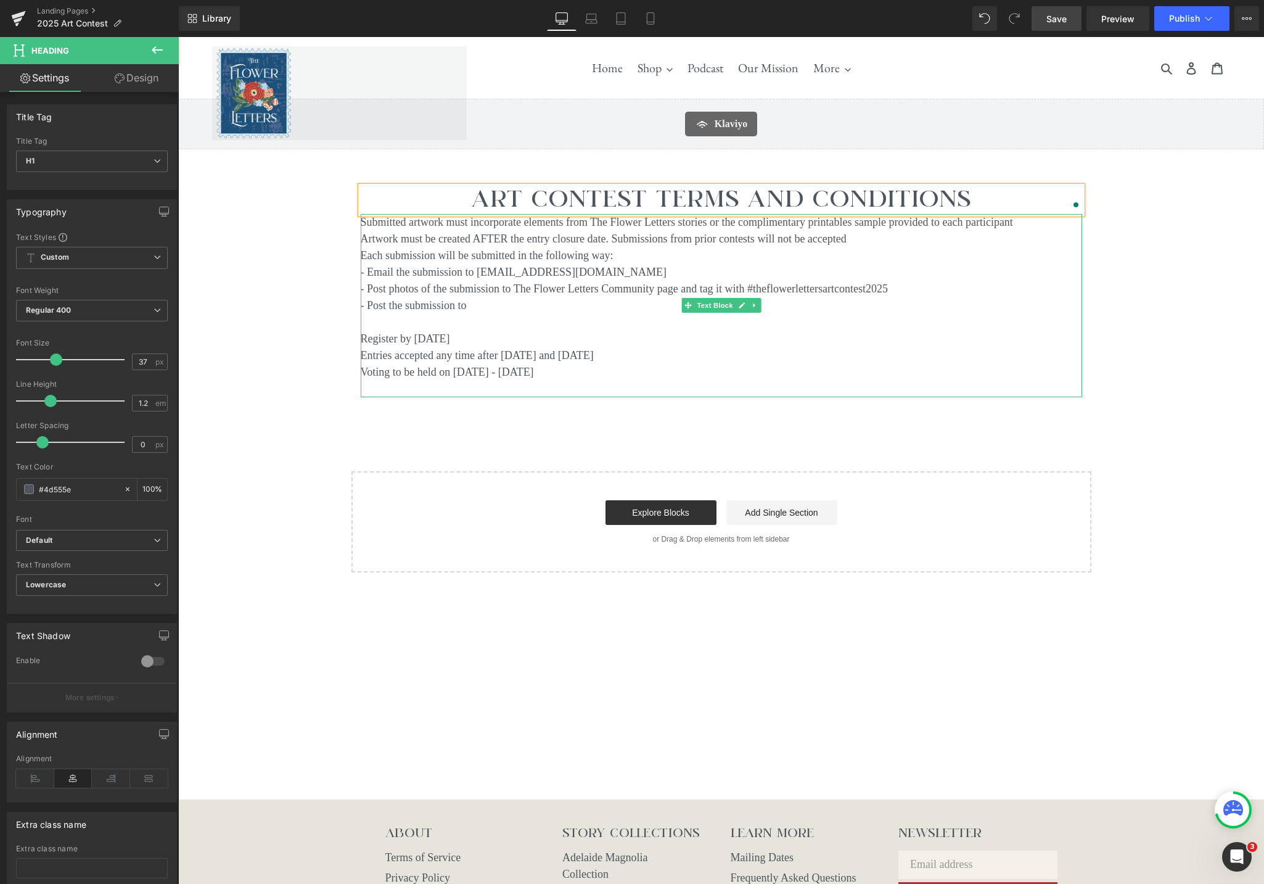
click at [898, 313] on p "- Post the submission to" at bounding box center [722, 305] width 722 height 17
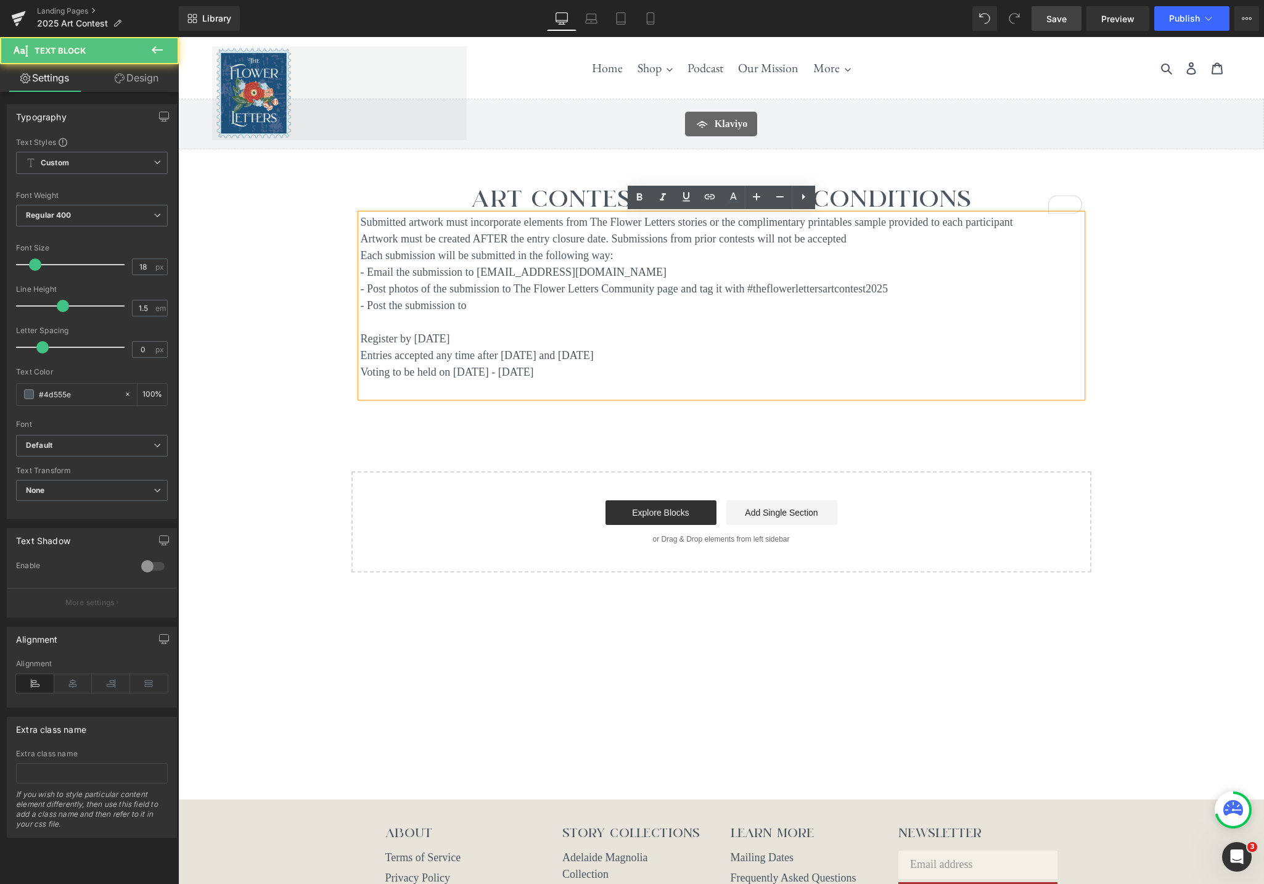
drag, startPoint x: 535, startPoint y: 374, endPoint x: 548, endPoint y: 373, distance: 12.4
click at [535, 374] on p "Voting to be held on [DATE] - [DATE]" at bounding box center [722, 372] width 722 height 17
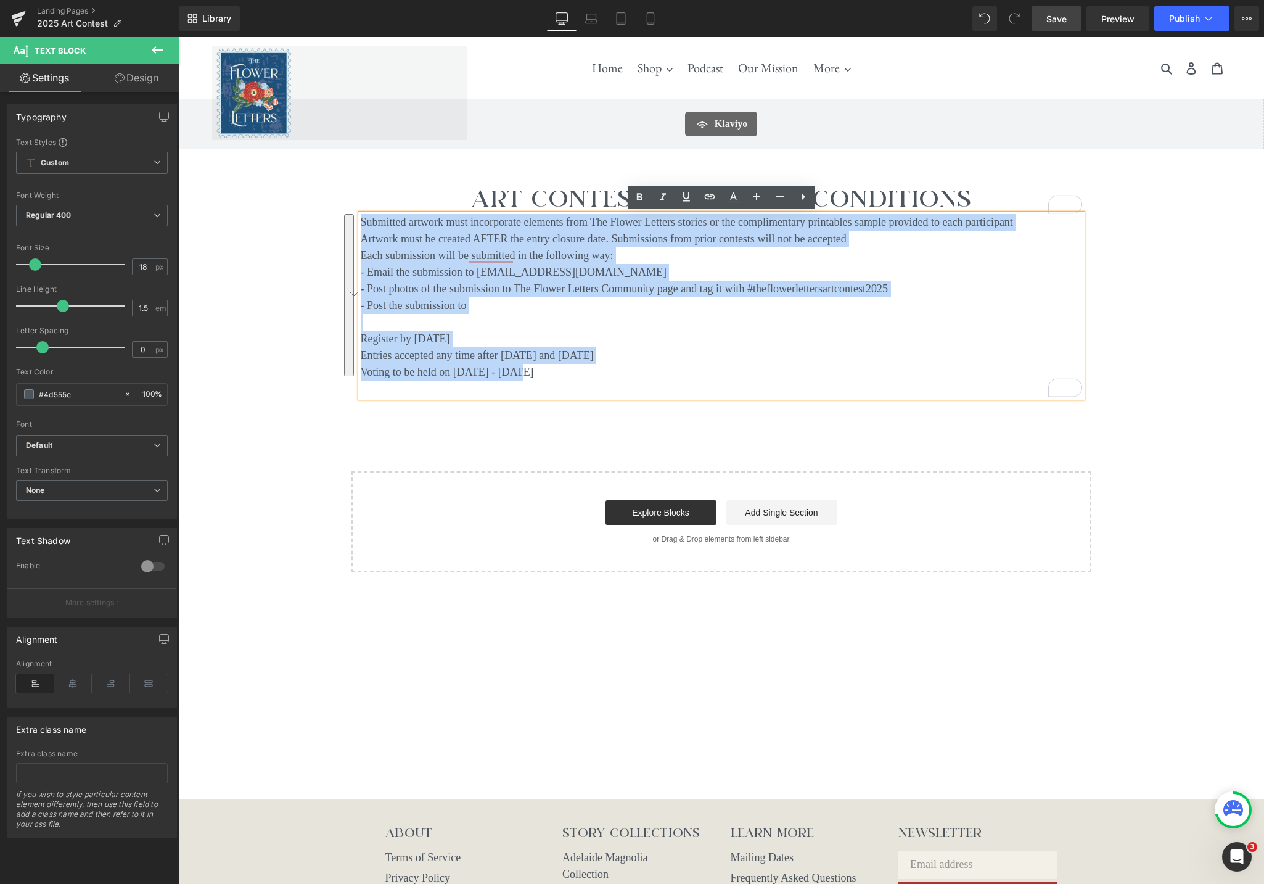
drag, startPoint x: 508, startPoint y: 366, endPoint x: 361, endPoint y: 218, distance: 208.5
click at [361, 218] on div "Submitted artwork must incorporate elements from The Flower Letters stories or …" at bounding box center [722, 305] width 722 height 183
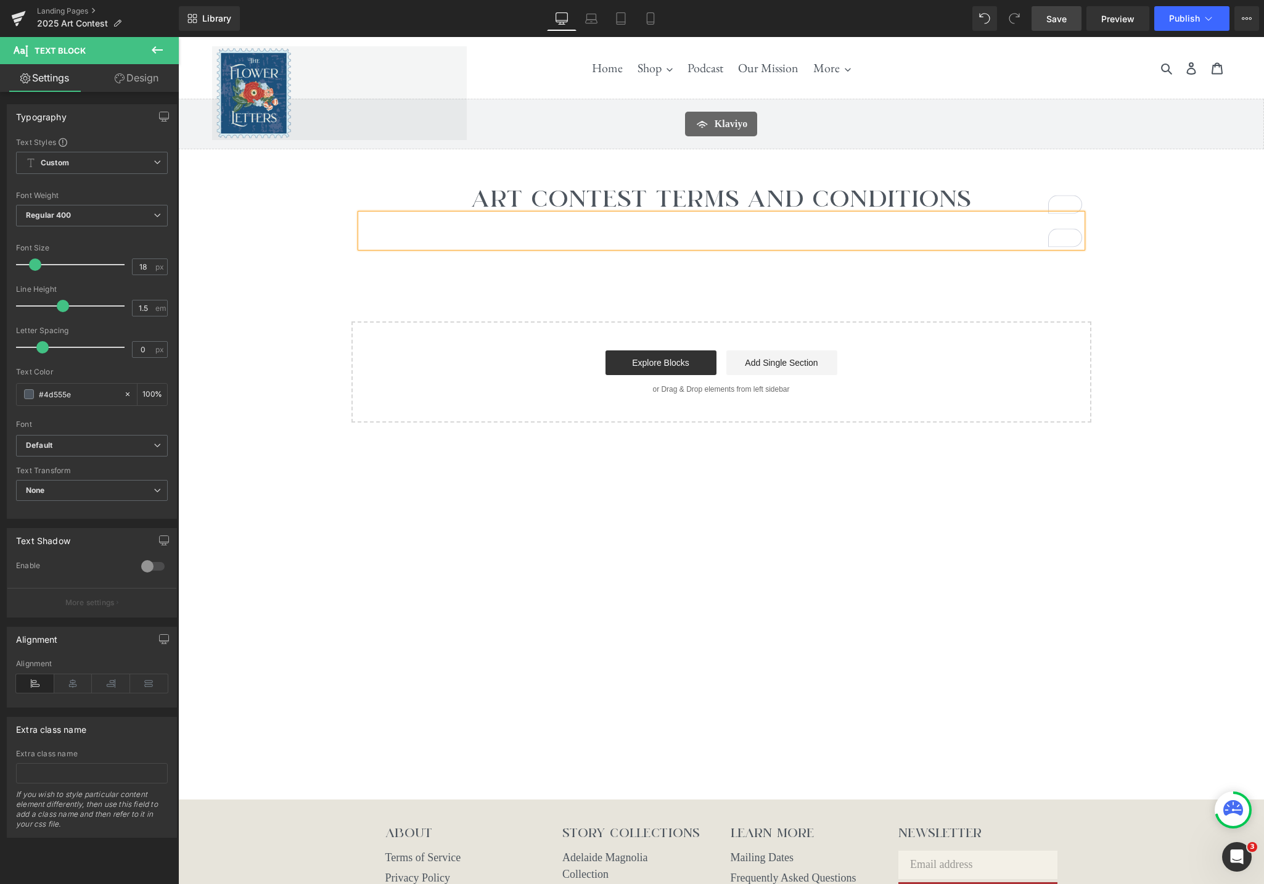
click at [876, 253] on div "Art Contest Terms and Conditions Heading Text Block Row" at bounding box center [722, 210] width 740 height 85
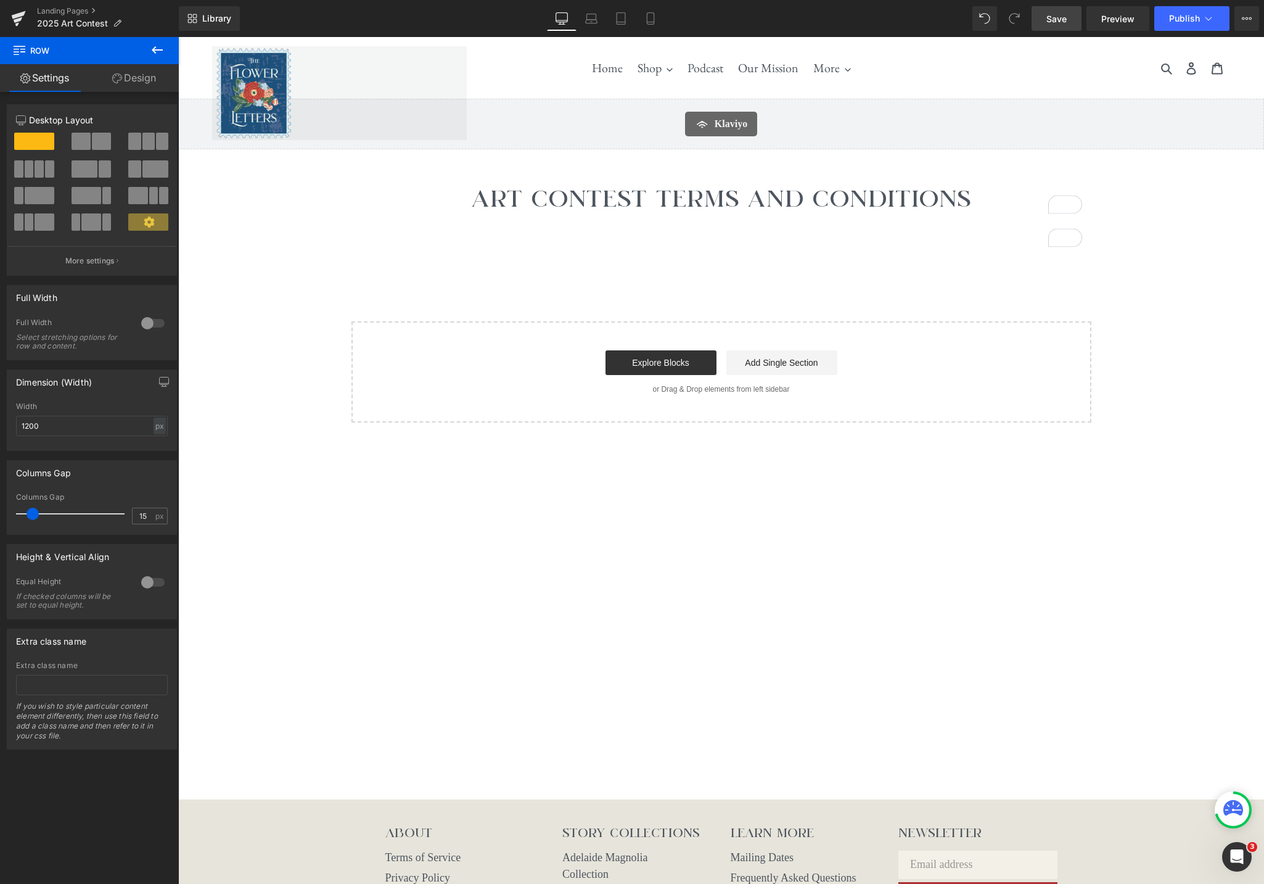
click at [158, 50] on icon at bounding box center [157, 49] width 11 height 7
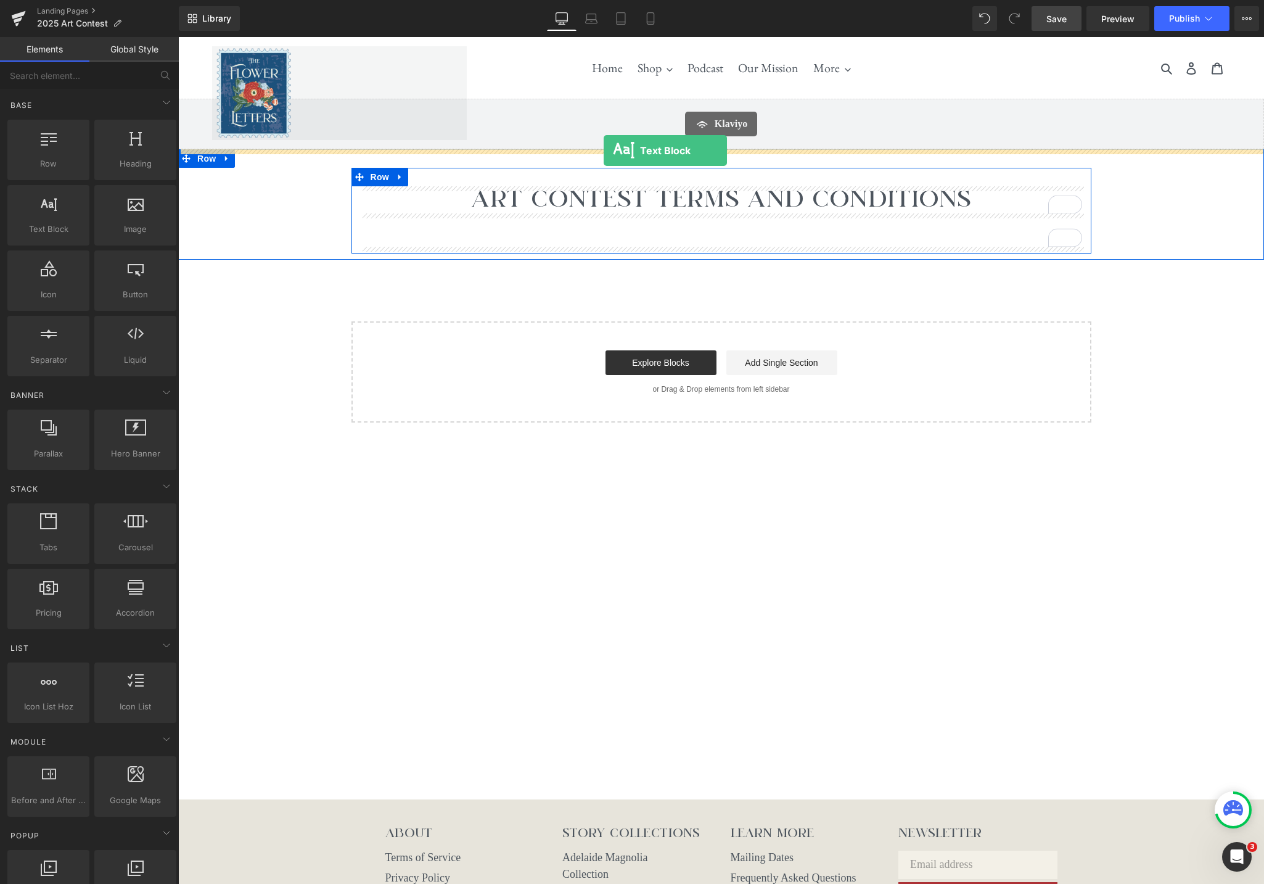
drag, startPoint x: 221, startPoint y: 254, endPoint x: 604, endPoint y: 150, distance: 396.8
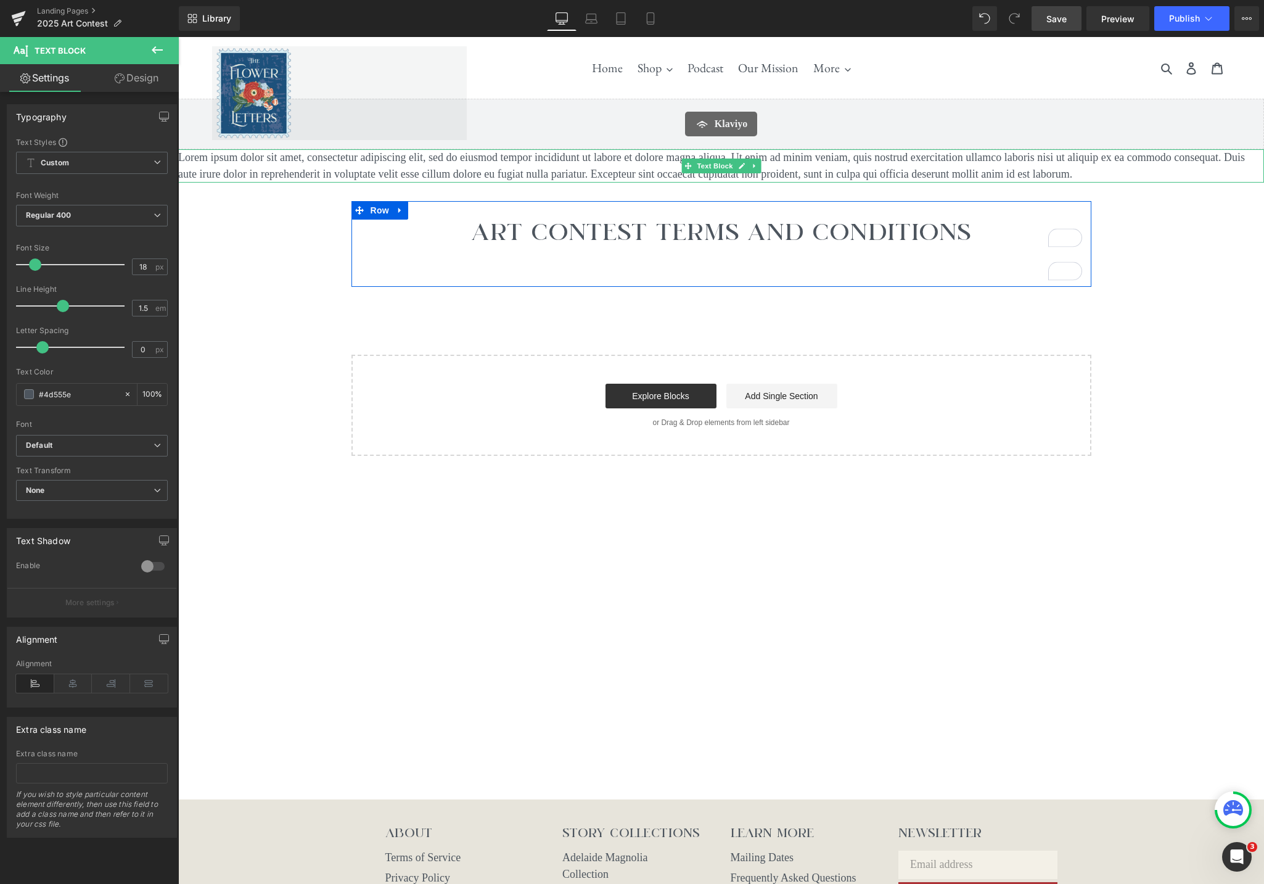
click at [754, 165] on icon at bounding box center [754, 166] width 2 height 4
click at [760, 169] on icon at bounding box center [760, 166] width 7 height 7
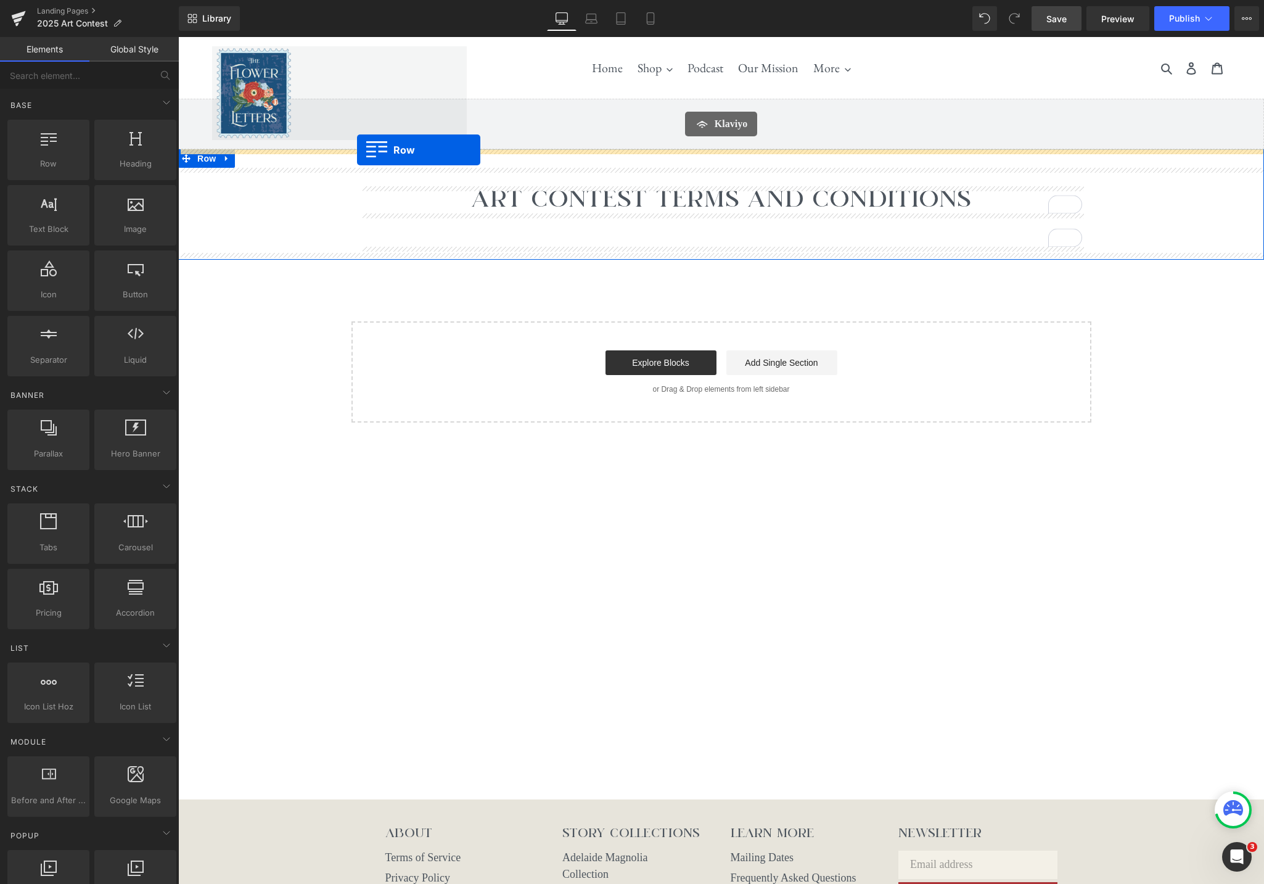
drag, startPoint x: 241, startPoint y: 183, endPoint x: 357, endPoint y: 150, distance: 121.1
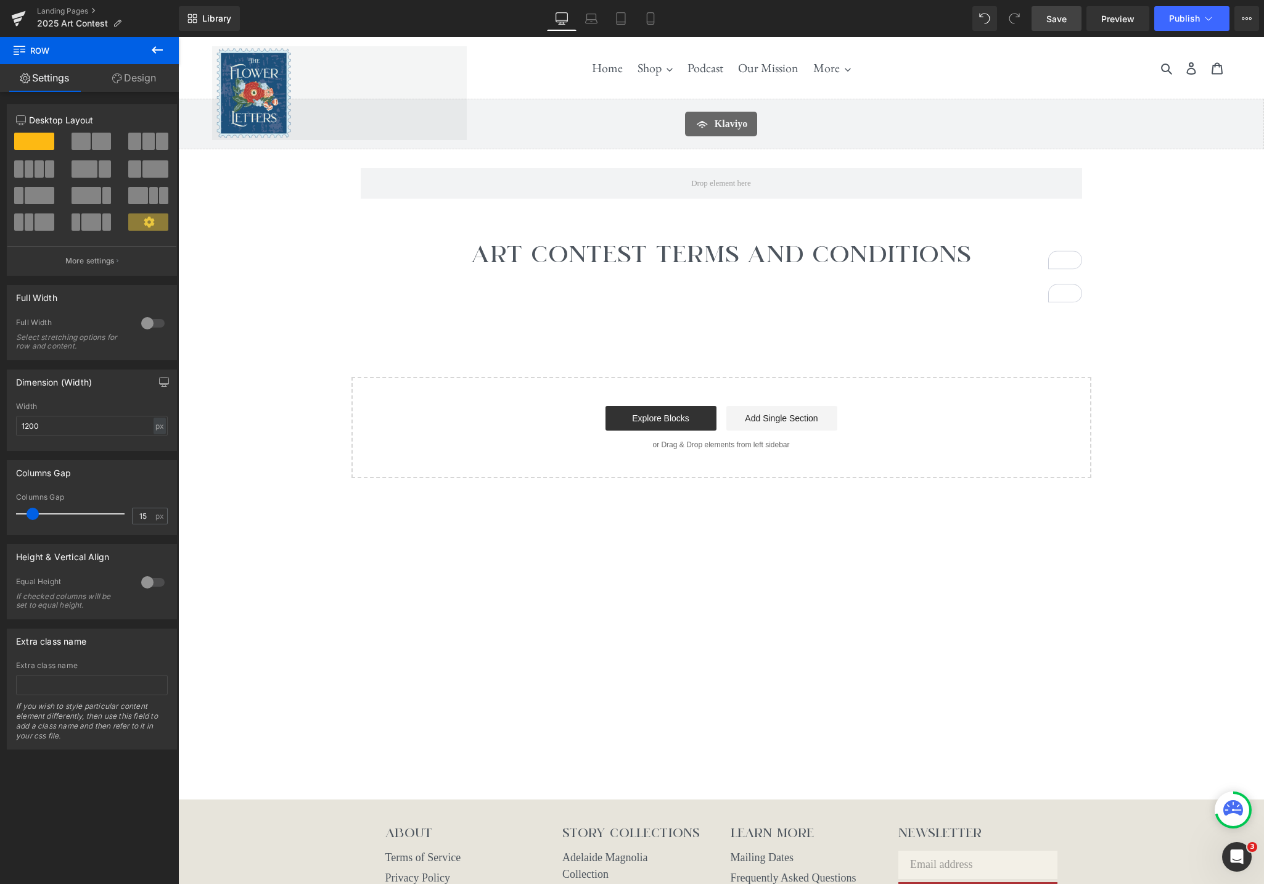
click at [158, 48] on icon at bounding box center [157, 50] width 15 height 15
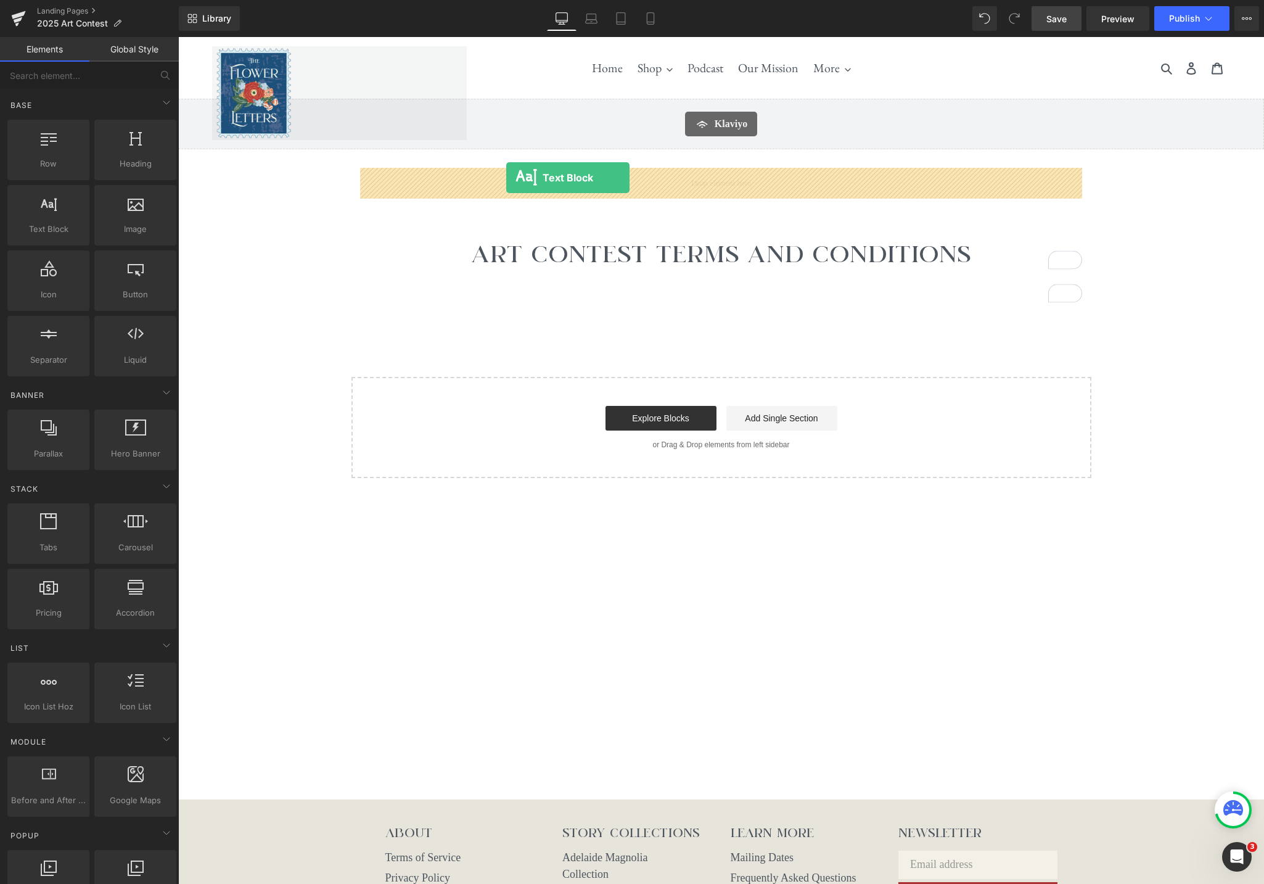
drag, startPoint x: 232, startPoint y: 257, endPoint x: 506, endPoint y: 178, distance: 285.6
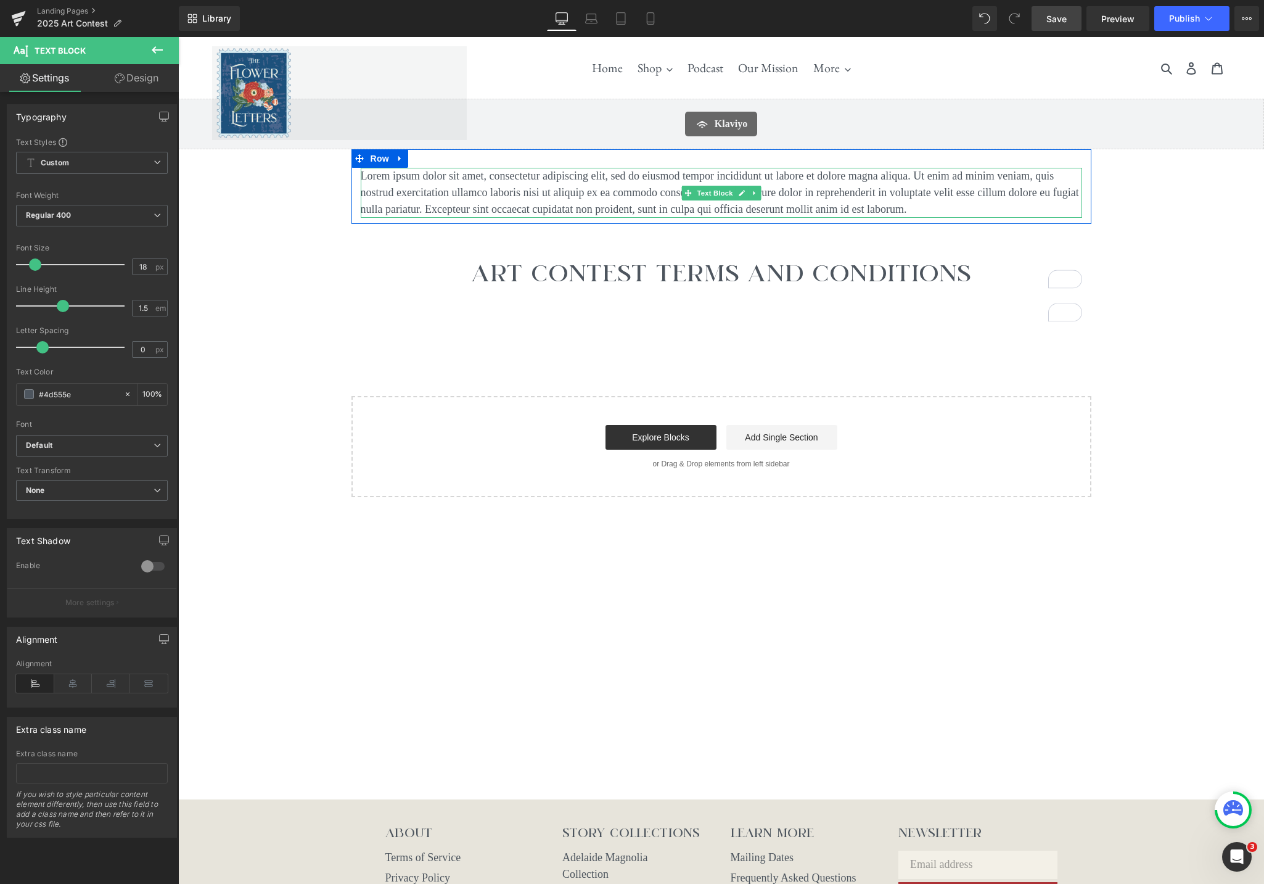
click at [804, 197] on p "Lorem ipsum dolor sit amet, consectetur adipiscing elit, sed do eiusmod tempor …" at bounding box center [722, 193] width 722 height 50
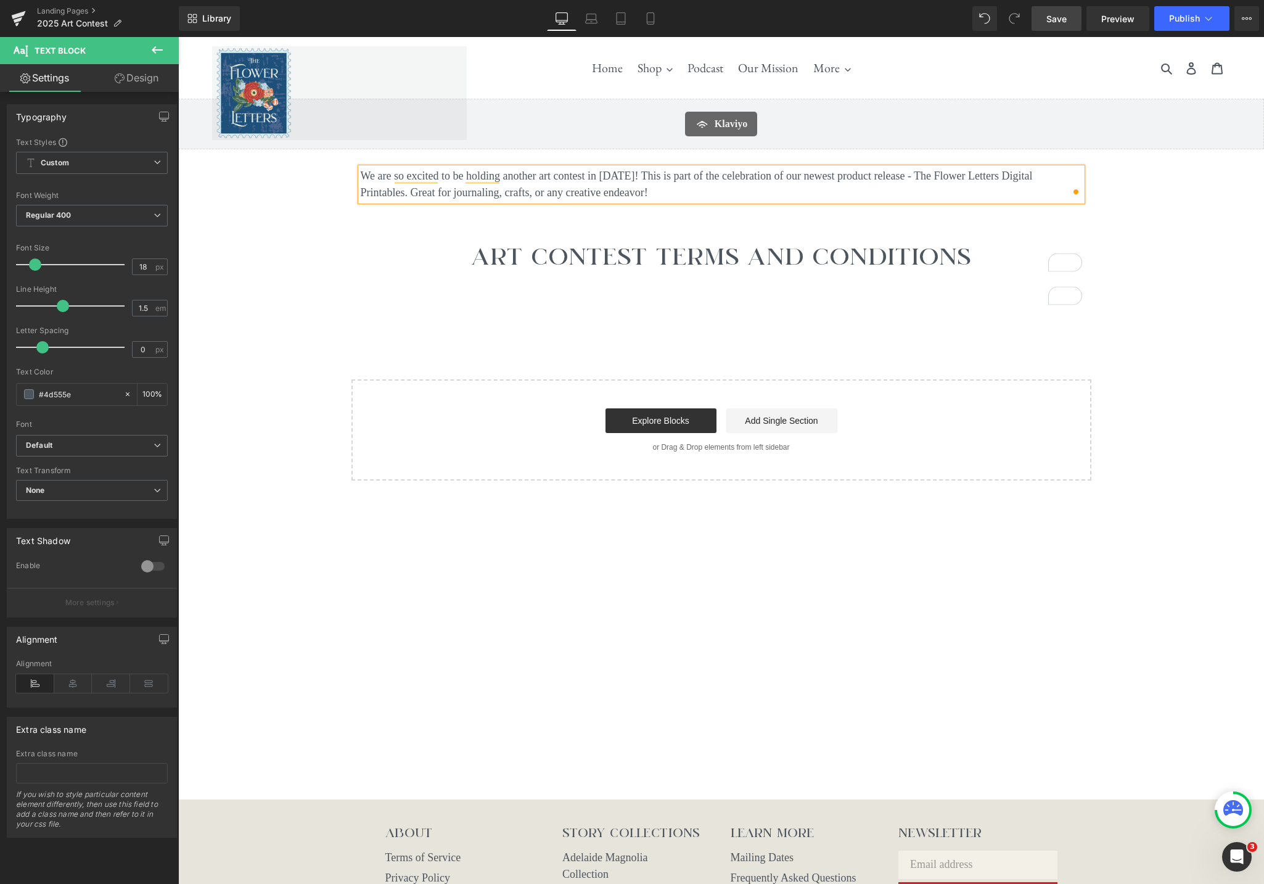
click at [657, 197] on p "We are so excited to be holding another art contest in [DATE]! This is part of …" at bounding box center [722, 184] width 722 height 33
